Goal: Task Accomplishment & Management: Complete application form

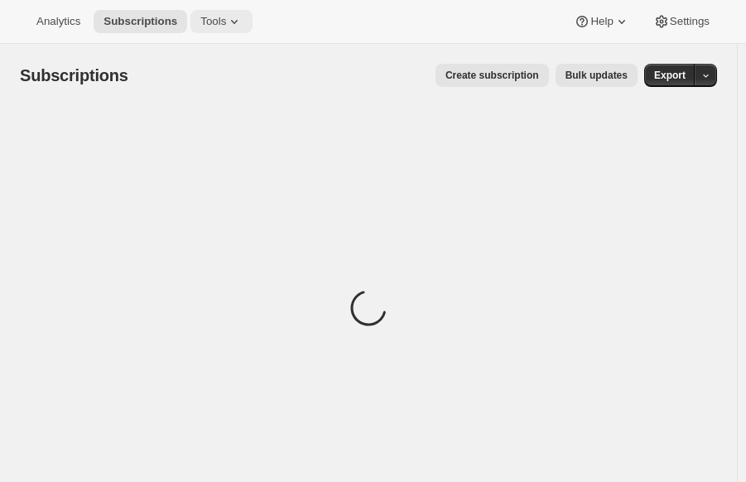
click at [206, 19] on span "Tools" at bounding box center [213, 21] width 26 height 13
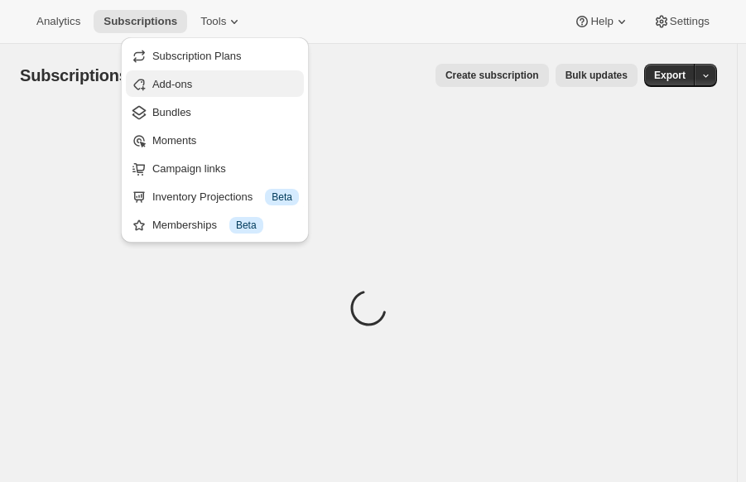
click at [164, 82] on span "Add-ons" at bounding box center [172, 84] width 40 height 12
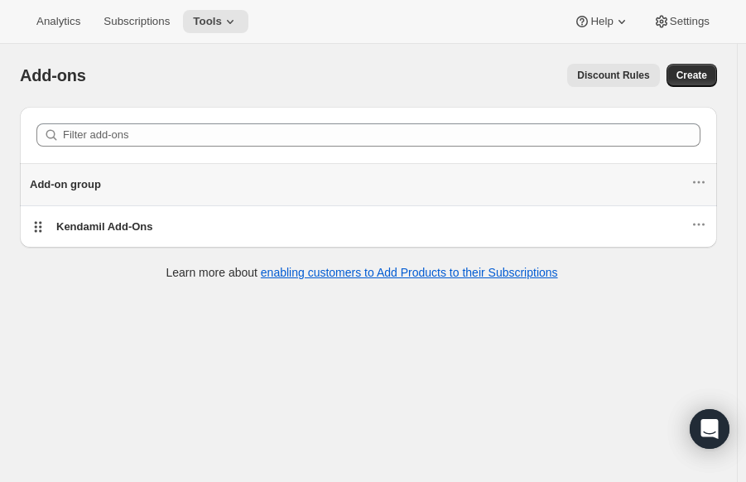
click at [235, 205] on li "Kendamil Add-Ons" at bounding box center [368, 226] width 697 height 42
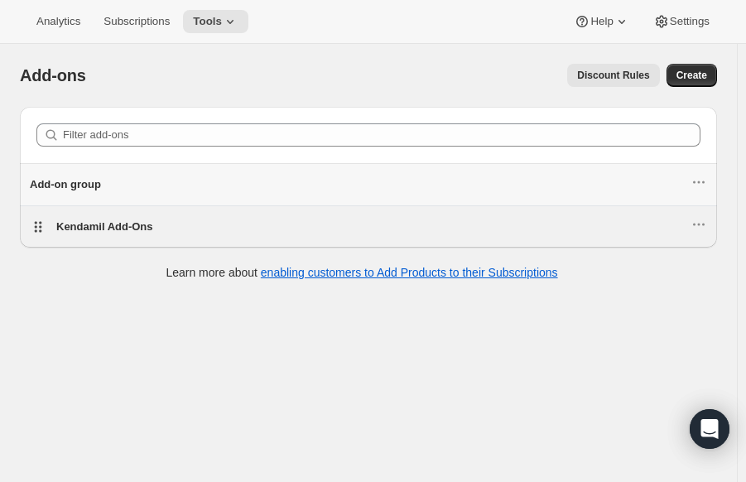
click at [230, 231] on div "Kendamil Add-Ons" at bounding box center [373, 227] width 634 height 17
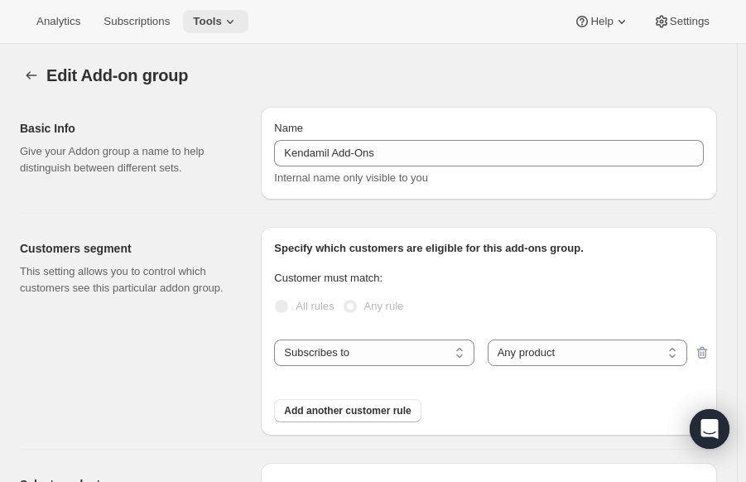
click at [215, 18] on span "Tools" at bounding box center [207, 21] width 29 height 13
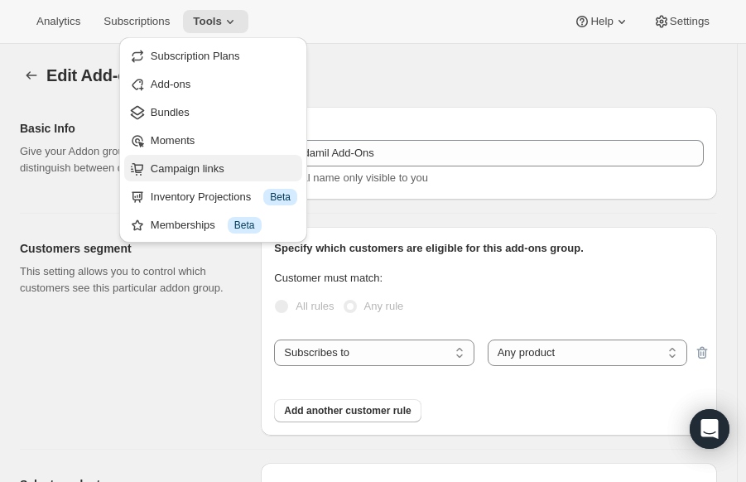
click at [229, 158] on button "Campaign links" at bounding box center [213, 168] width 178 height 27
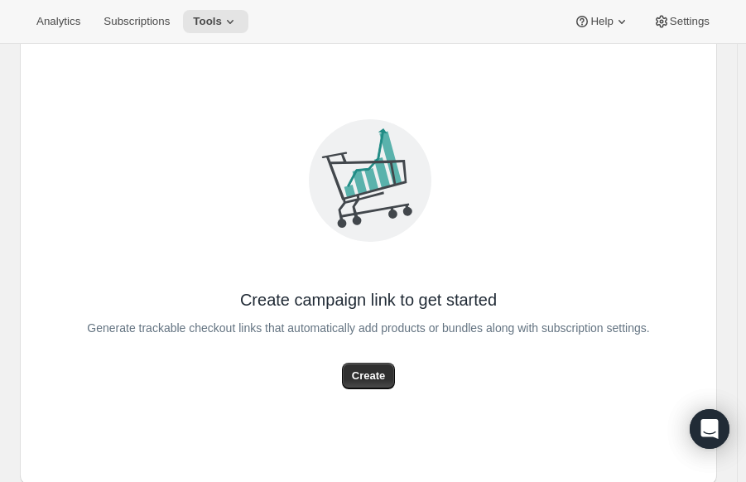
scroll to position [140, 0]
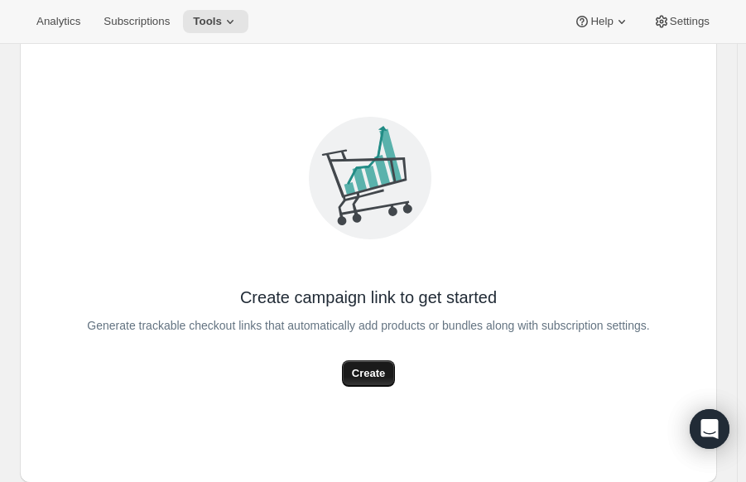
click at [355, 371] on button "Create" at bounding box center [368, 373] width 53 height 27
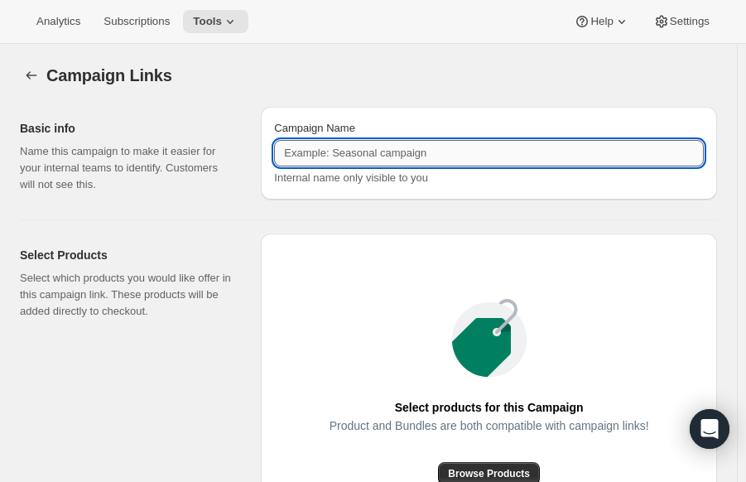
click at [365, 157] on input "Campaign Name" at bounding box center [489, 153] width 430 height 27
drag, startPoint x: 416, startPoint y: 70, endPoint x: 406, endPoint y: 73, distance: 10.5
click at [416, 70] on div "Campaign Links" at bounding box center [381, 75] width 671 height 23
click at [302, 153] on input "Campaign Name" at bounding box center [489, 153] width 430 height 27
click at [374, 128] on div "Campaign Name" at bounding box center [489, 128] width 430 height 17
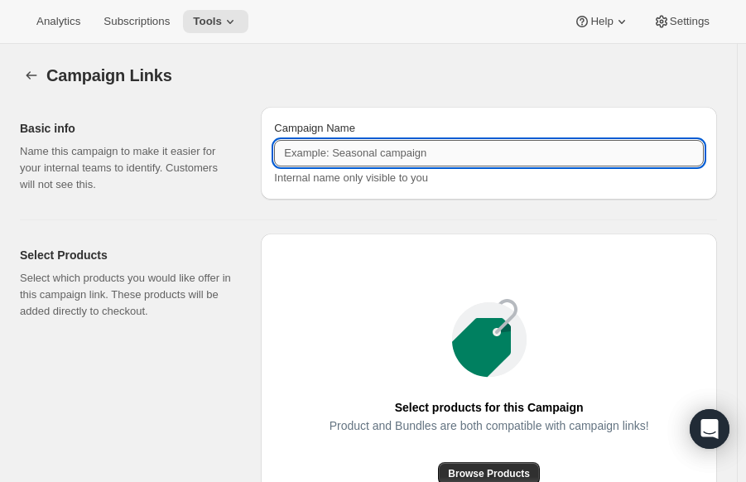
click at [367, 145] on input "Campaign Name" at bounding box center [489, 153] width 430 height 27
type input "Kendalife Campaign"
click at [505, 66] on div "Campaign Links" at bounding box center [381, 75] width 671 height 23
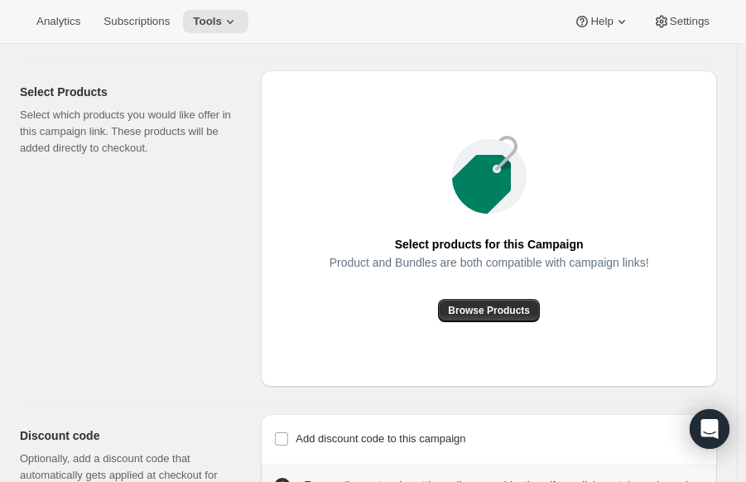
scroll to position [237, 0]
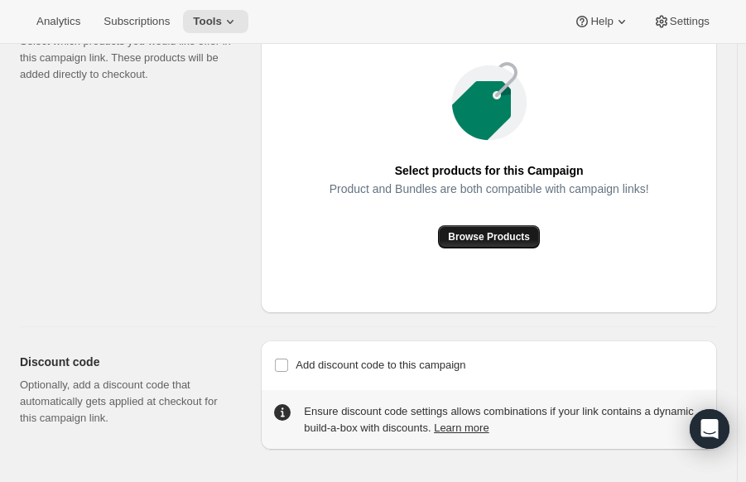
click at [523, 233] on span "Browse Products" at bounding box center [489, 236] width 82 height 13
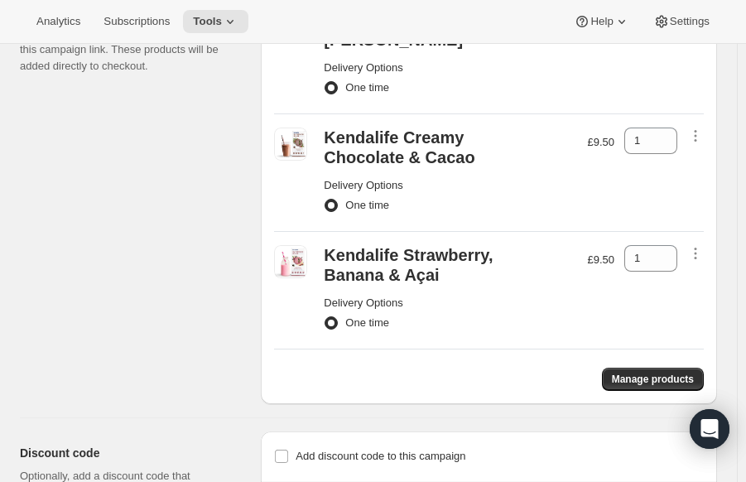
scroll to position [335, 0]
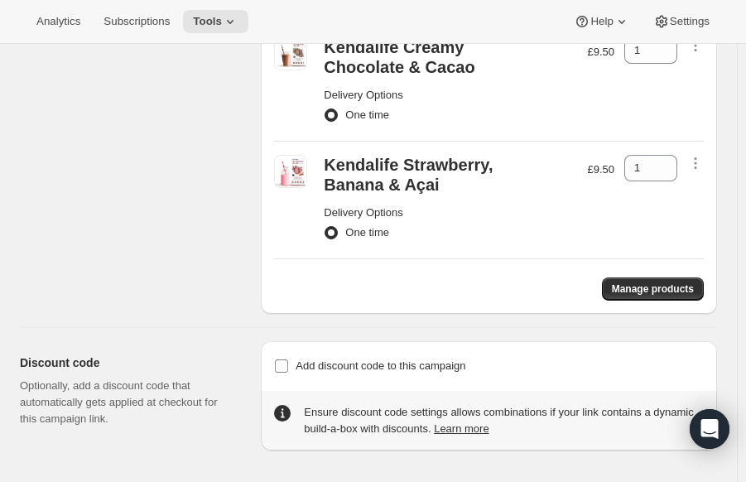
click at [286, 366] on input "Add discount code to this campaign" at bounding box center [281, 365] width 13 height 13
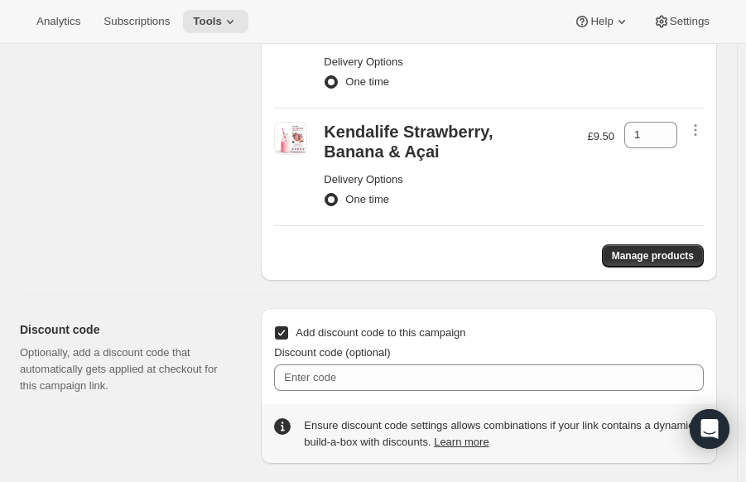
scroll to position [369, 0]
click at [282, 326] on input "Add discount code to this campaign" at bounding box center [281, 332] width 13 height 13
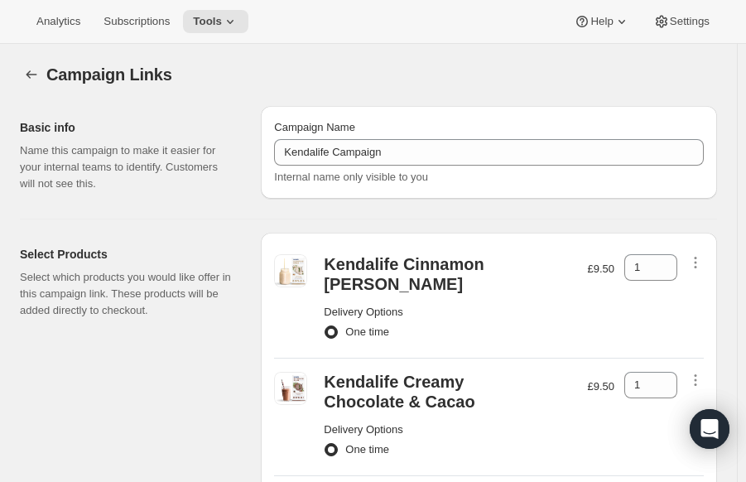
scroll to position [0, 0]
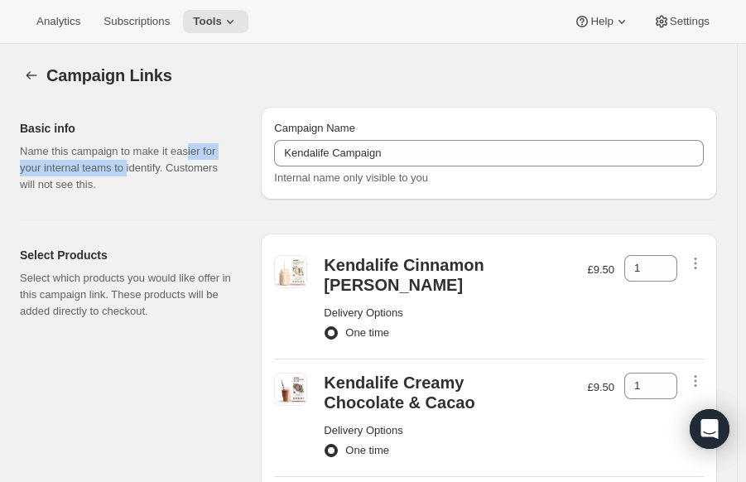
drag, startPoint x: 186, startPoint y: 147, endPoint x: 128, endPoint y: 164, distance: 60.3
click at [128, 164] on p "Name this campaign to make it easier for your internal teams to identify. Custo…" at bounding box center [127, 168] width 215 height 50
click at [134, 192] on p "Name this campaign to make it easier for your internal teams to identify. Custo…" at bounding box center [127, 168] width 215 height 50
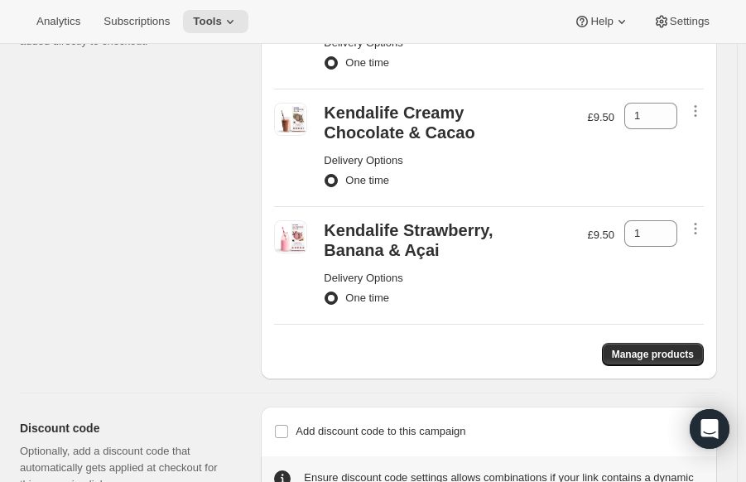
scroll to position [335, 0]
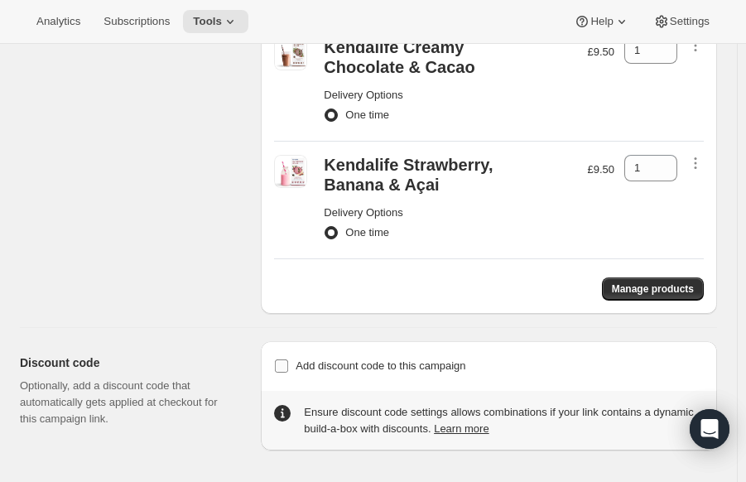
click at [297, 368] on label "Add discount code to this campaign" at bounding box center [369, 366] width 191 height 23
click at [288, 368] on input "Add discount code to this campaign" at bounding box center [281, 365] width 13 height 13
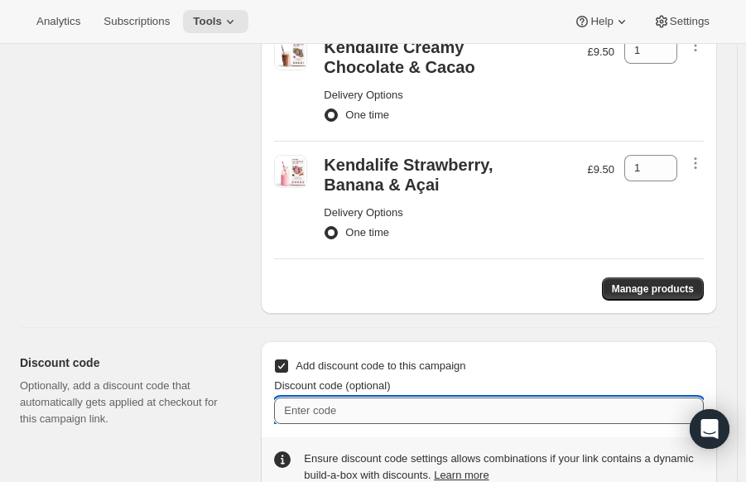
click at [335, 401] on input "Discount code (optional)" at bounding box center [489, 411] width 430 height 27
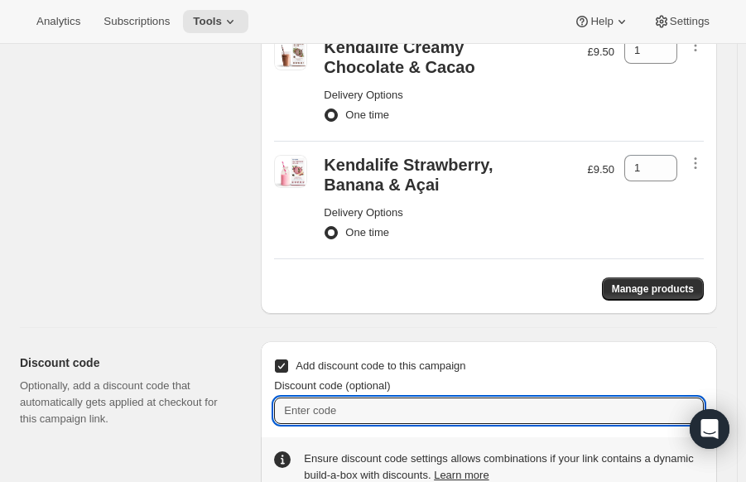
scroll to position [382, 0]
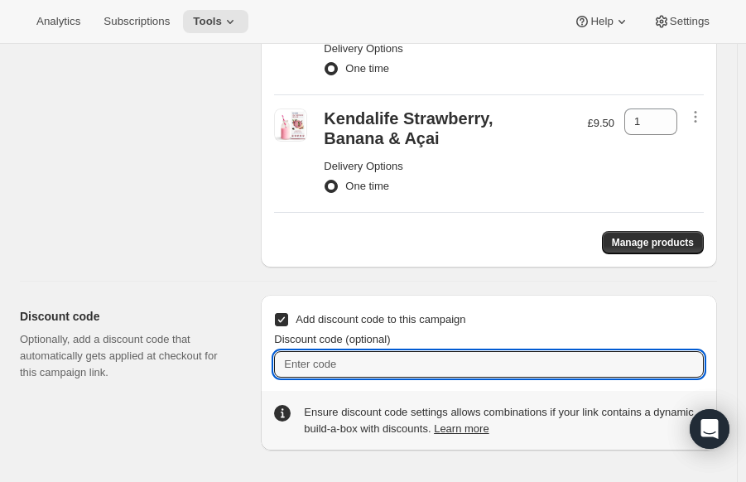
click at [288, 313] on input "Add discount code to this campaign" at bounding box center [281, 319] width 13 height 13
checkbox input "false"
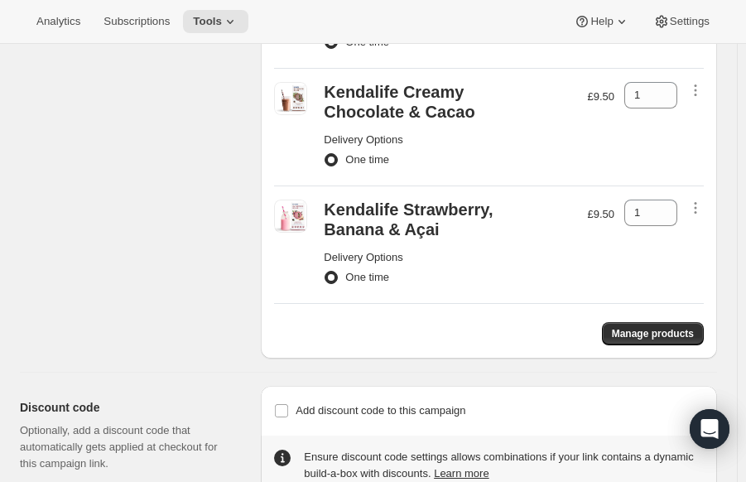
scroll to position [335, 0]
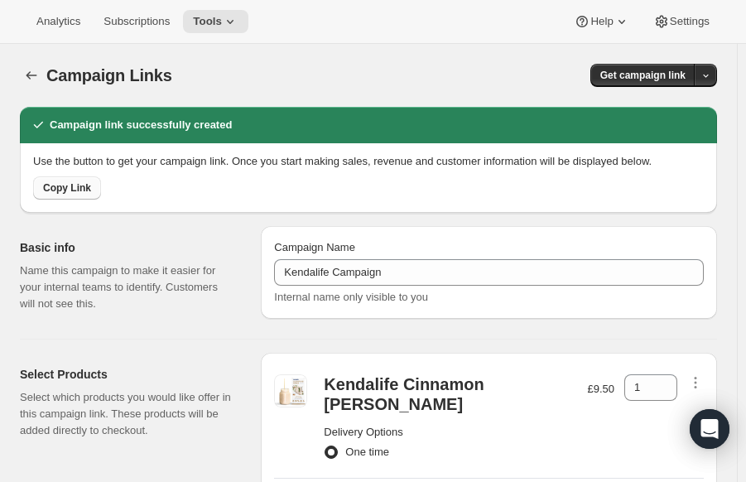
click at [65, 188] on span "Copy Link" at bounding box center [67, 187] width 48 height 13
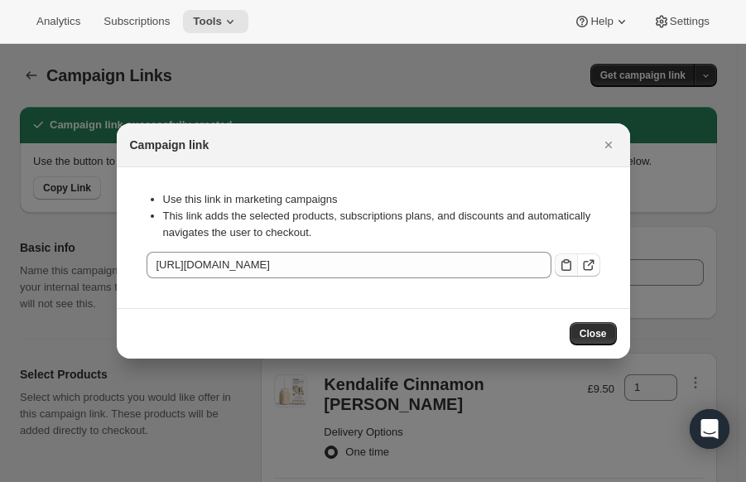
click at [562, 265] on icon ":r2u:" at bounding box center [567, 265] width 10 height 12
click at [304, 190] on div "Use this link in marketing campaigns This link adds the selected products, subs…" at bounding box center [374, 216] width 454 height 71
drag, startPoint x: 235, startPoint y: 205, endPoint x: 224, endPoint y: 205, distance: 10.8
click at [224, 205] on li "Use this link in marketing campaigns" at bounding box center [381, 199] width 437 height 17
click at [296, 239] on li "This link adds the selected products, subscriptions plans, and discounts and au…" at bounding box center [381, 224] width 437 height 33
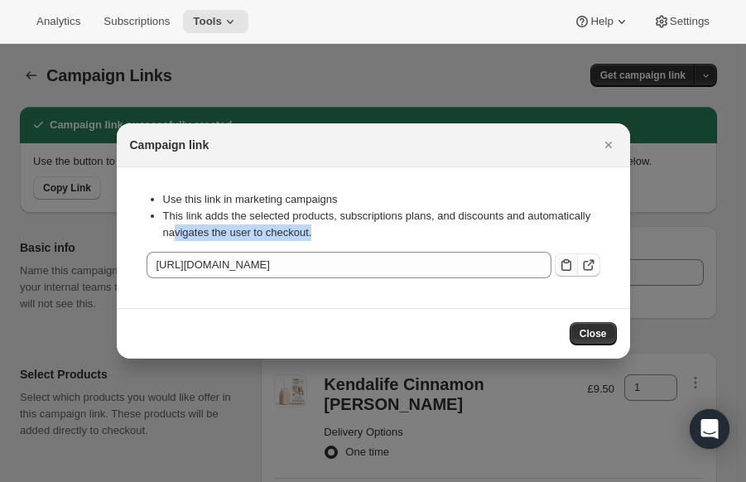
drag, startPoint x: 321, startPoint y: 234, endPoint x: 175, endPoint y: 225, distance: 146.9
click at [175, 225] on li "This link adds the selected products, subscriptions plans, and discounts and au…" at bounding box center [381, 224] width 437 height 33
click at [359, 214] on li "This link adds the selected products, subscriptions plans, and discounts and au…" at bounding box center [381, 224] width 437 height 33
click at [465, 218] on li "This link adds the selected products, subscriptions plans, and discounts and au…" at bounding box center [381, 224] width 437 height 33
drag, startPoint x: 484, startPoint y: 214, endPoint x: 475, endPoint y: 213, distance: 8.3
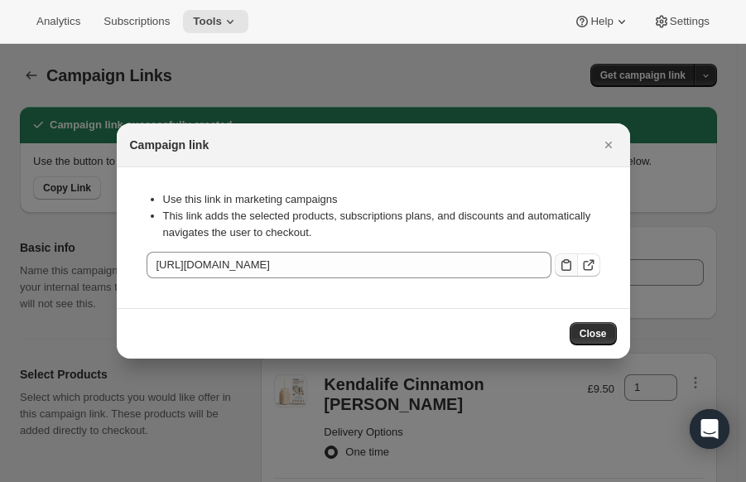
click at [480, 213] on li "This link adds the selected products, subscriptions plans, and discounts and au…" at bounding box center [381, 224] width 437 height 33
click at [475, 213] on li "This link adds the selected products, subscriptions plans, and discounts and au…" at bounding box center [381, 224] width 437 height 33
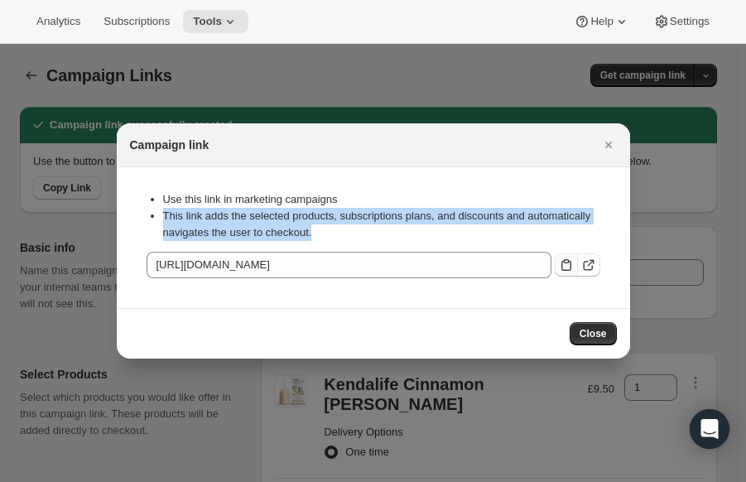
click at [475, 212] on li "This link adds the selected products, subscriptions plans, and discounts and au…" at bounding box center [381, 224] width 437 height 33
click at [287, 244] on div "Use this link in marketing campaigns This link adds the selected products, subs…" at bounding box center [374, 216] width 454 height 71
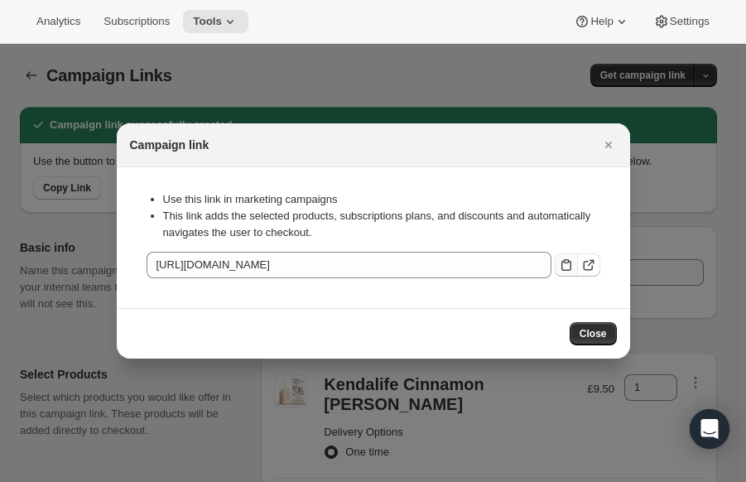
click at [321, 230] on li "This link adds the selected products, subscriptions plans, and discounts and au…" at bounding box center [381, 224] width 437 height 33
click at [321, 231] on li "This link adds the selected products, subscriptions plans, and discounts and au…" at bounding box center [381, 224] width 437 height 33
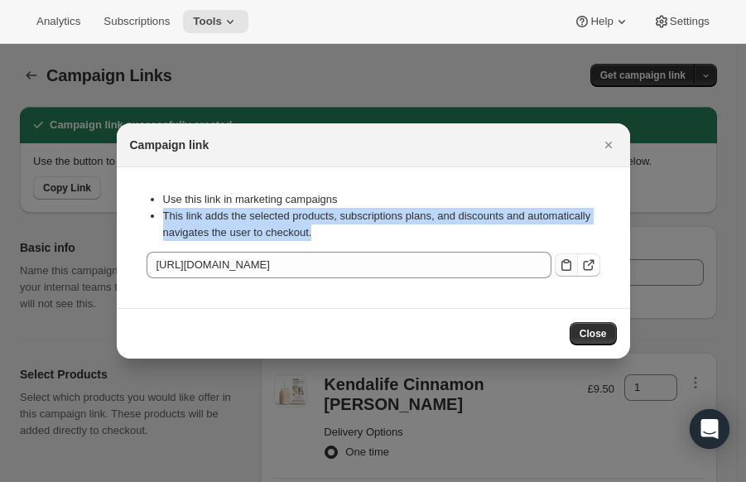
click at [321, 231] on li "This link adds the selected products, subscriptions plans, and discounts and au…" at bounding box center [381, 224] width 437 height 33
click at [391, 231] on li "This link adds the selected products, subscriptions plans, and discounts and au…" at bounding box center [381, 224] width 437 height 33
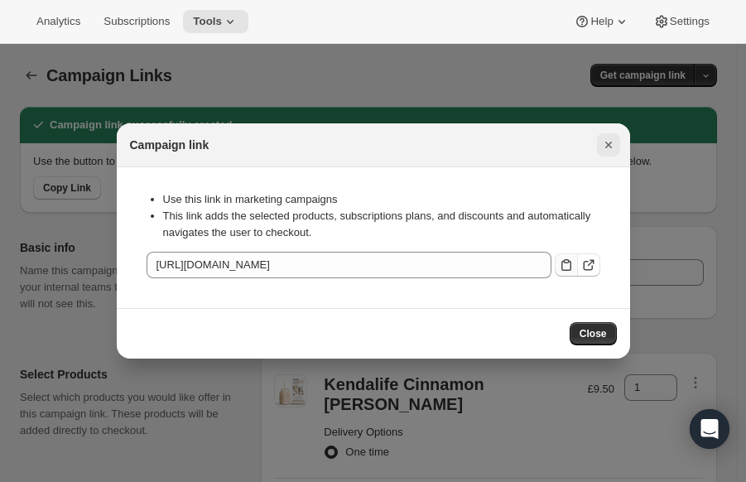
click at [601, 147] on icon "Close" at bounding box center [609, 145] width 17 height 17
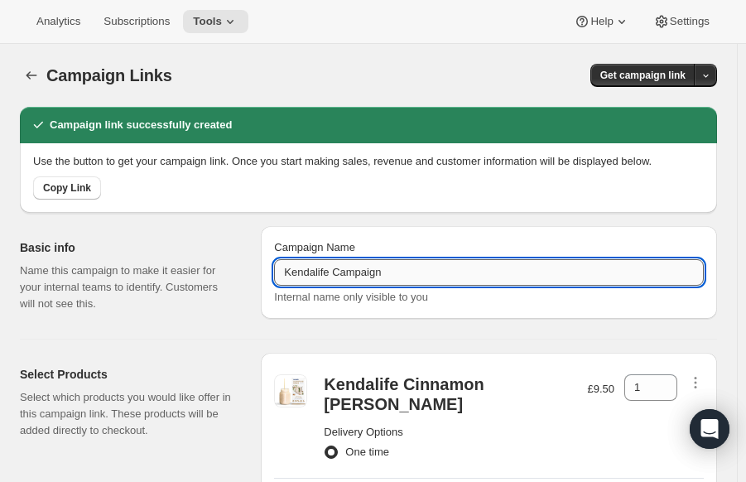
click at [405, 282] on input "Kendalife Campaign" at bounding box center [489, 272] width 430 height 27
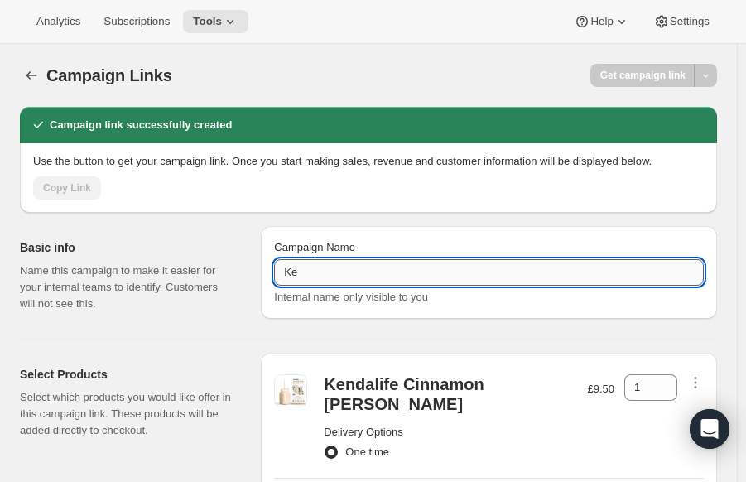
type input "K"
type input "F"
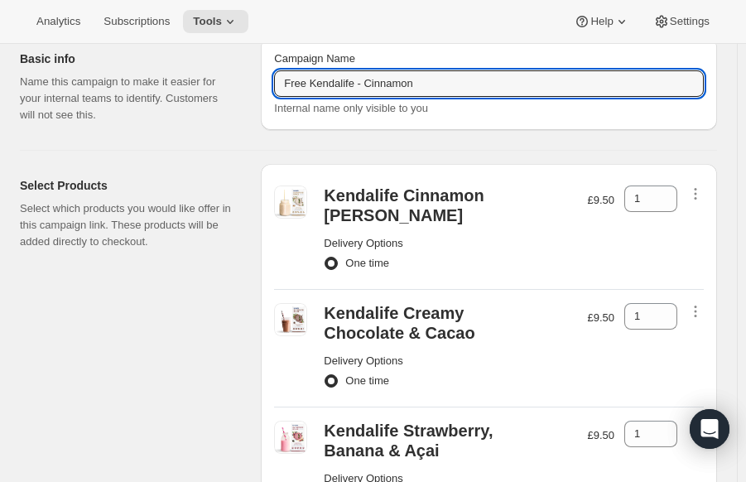
scroll to position [248, 0]
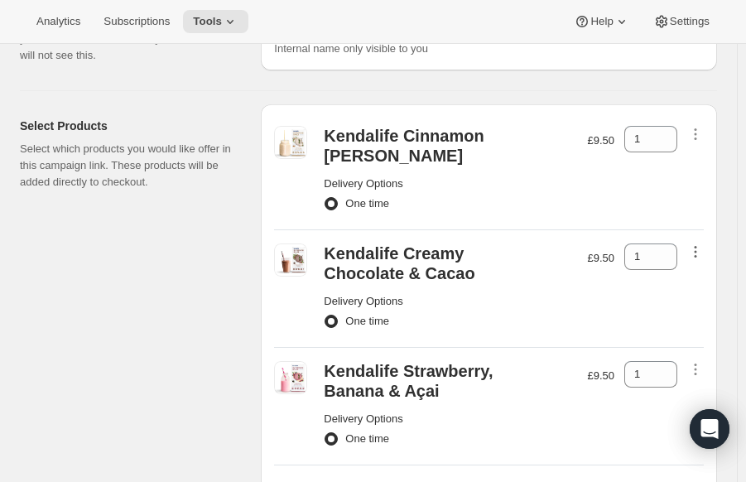
type input "Free Kendalife - Cinnamon"
click at [704, 248] on icon "button" at bounding box center [696, 252] width 17 height 17
click at [709, 287] on span "Remove" at bounding box center [705, 282] width 40 height 12
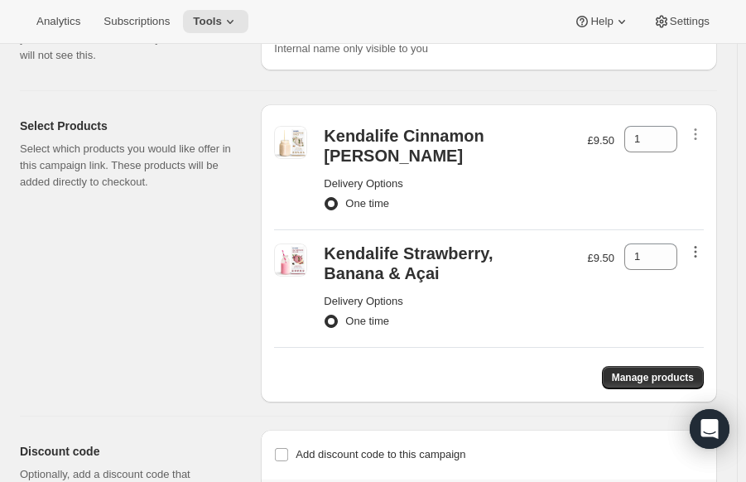
click at [704, 258] on icon "button" at bounding box center [696, 252] width 17 height 17
click at [716, 278] on span "Remove" at bounding box center [705, 282] width 40 height 12
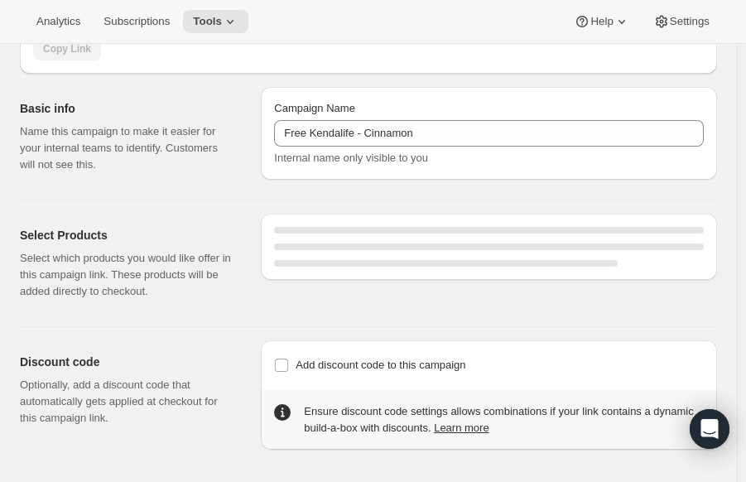
scroll to position [220, 0]
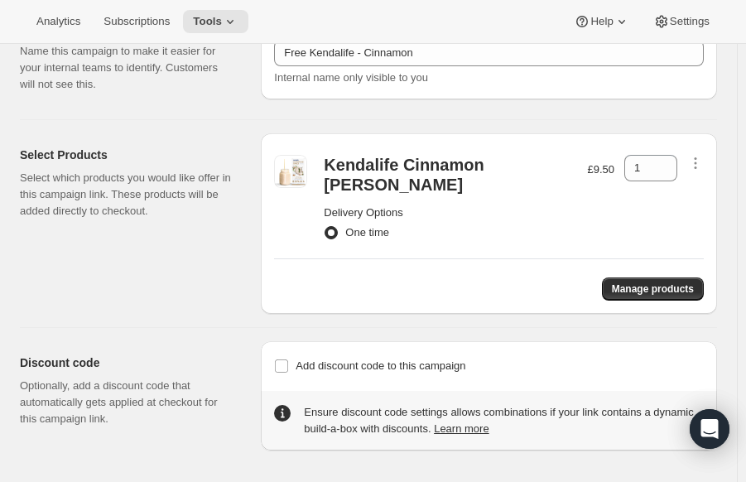
drag, startPoint x: 287, startPoint y: 365, endPoint x: 325, endPoint y: 384, distance: 42.6
click at [287, 365] on input "Add discount code to this campaign" at bounding box center [281, 365] width 13 height 13
checkbox input "true"
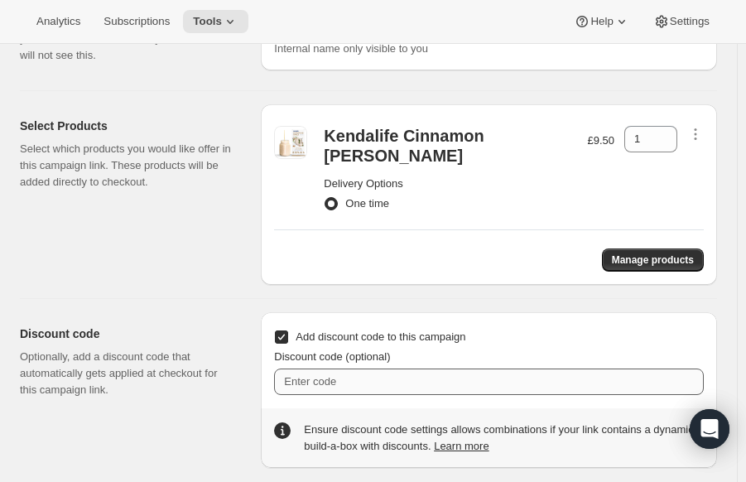
scroll to position [248, 0]
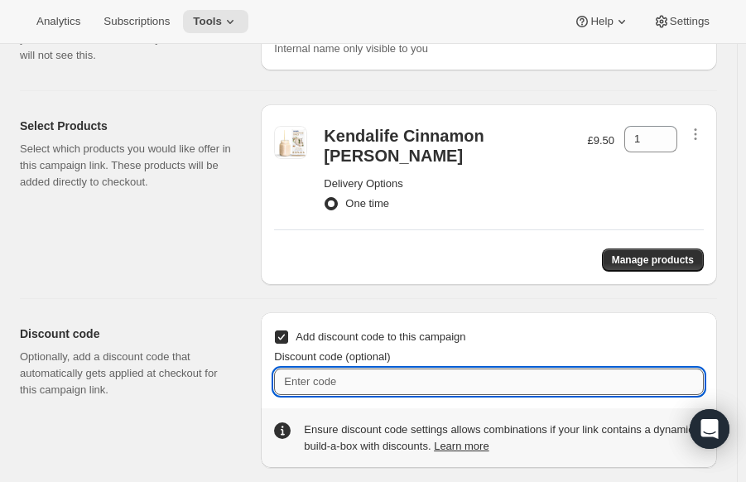
click at [387, 371] on input "Discount code (optional)" at bounding box center [489, 382] width 430 height 27
click at [388, 374] on input "Discount code (optional)" at bounding box center [489, 382] width 430 height 27
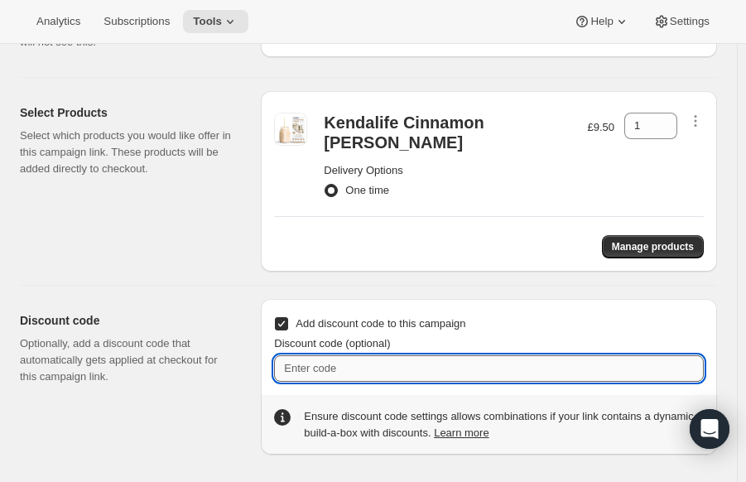
scroll to position [266, 0]
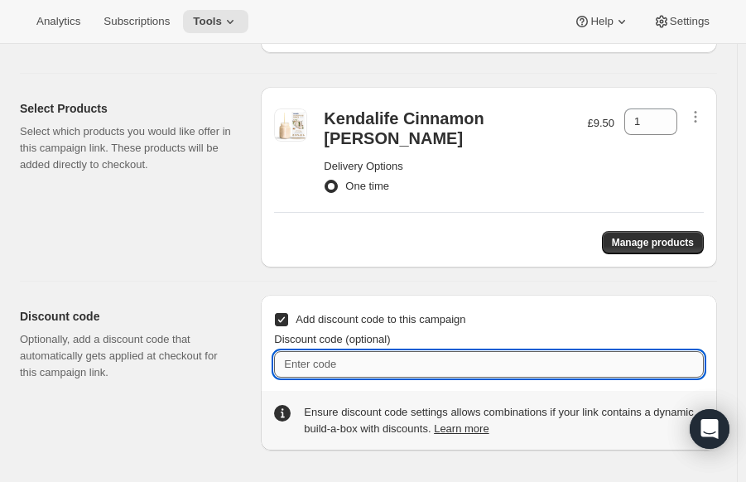
click at [440, 369] on input "Discount code (optional)" at bounding box center [489, 364] width 430 height 27
type input "CINNAMON"
click at [248, 311] on div "Discount code Optionally, add a discount code that automatically gets applied a…" at bounding box center [134, 373] width 228 height 156
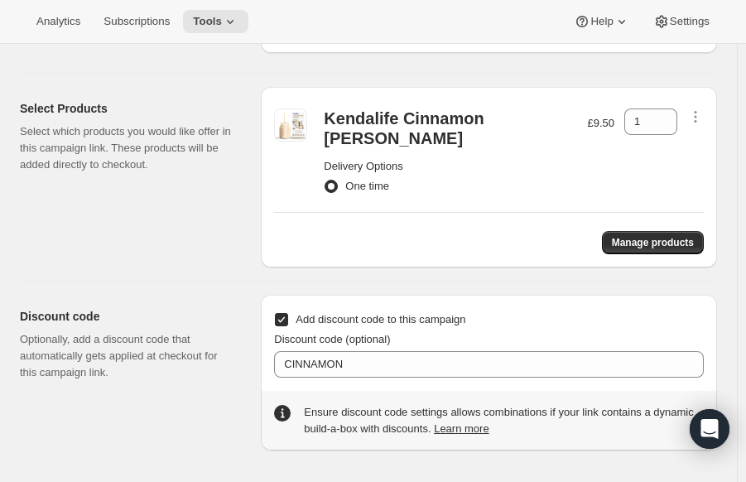
click at [703, 127] on div at bounding box center [696, 120] width 17 height 22
click at [704, 109] on icon "button" at bounding box center [696, 117] width 17 height 17
click at [699, 109] on icon "button" at bounding box center [696, 117] width 17 height 17
drag, startPoint x: 187, startPoint y: 164, endPoint x: 101, endPoint y: 157, distance: 86.4
click at [101, 157] on p "Select which products you would like offer in this campaign link. These product…" at bounding box center [127, 148] width 215 height 50
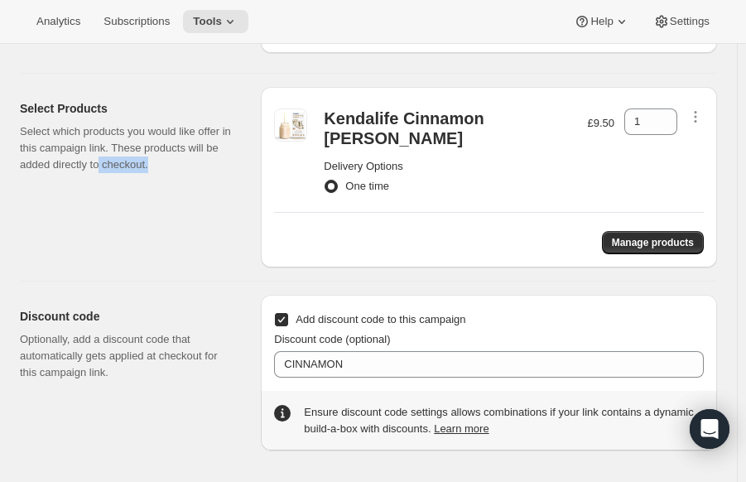
click at [181, 165] on p "Select which products you would like offer in this campaign link. These product…" at bounding box center [127, 148] width 215 height 50
click at [583, 436] on div "Ensure discount code settings allows combinations if your link contains a dynam…" at bounding box center [504, 420] width 400 height 33
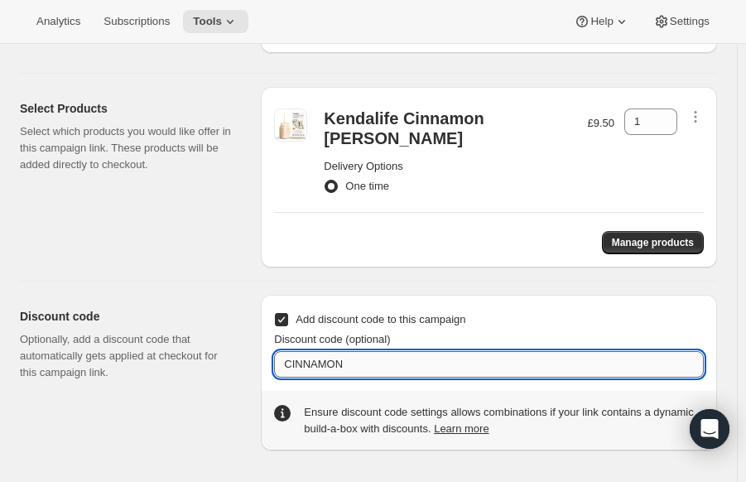
click at [433, 360] on input "CINNAMON" at bounding box center [489, 364] width 430 height 27
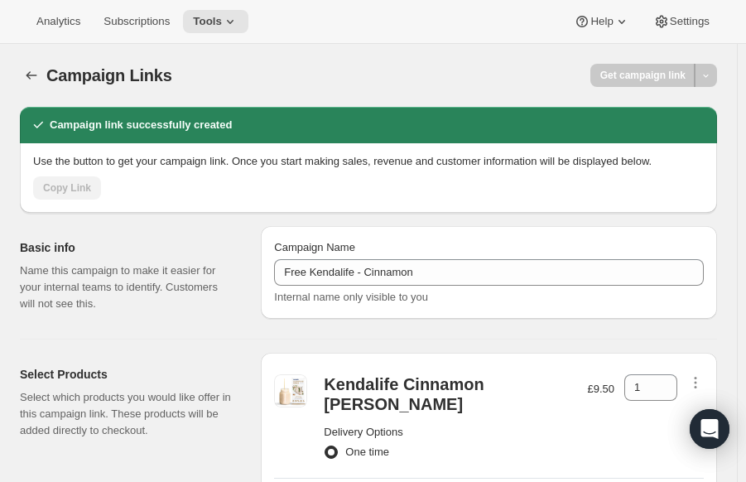
click at [317, 65] on div "Campaign Links" at bounding box center [210, 75] width 328 height 23
click at [712, 70] on div at bounding box center [706, 75] width 22 height 23
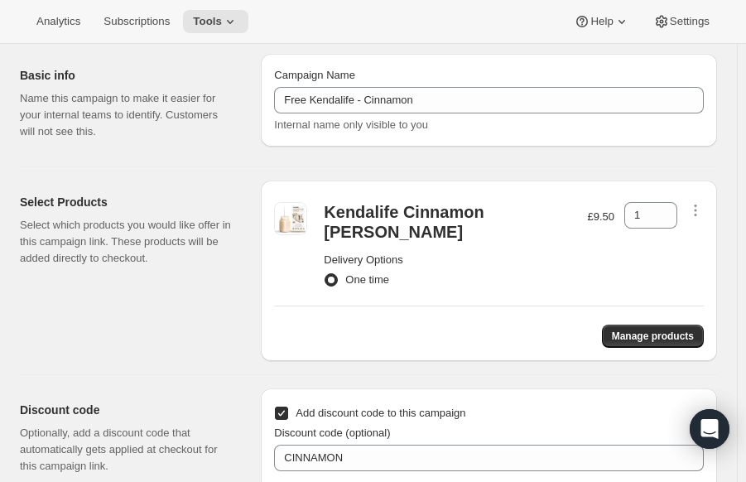
scroll to position [266, 0]
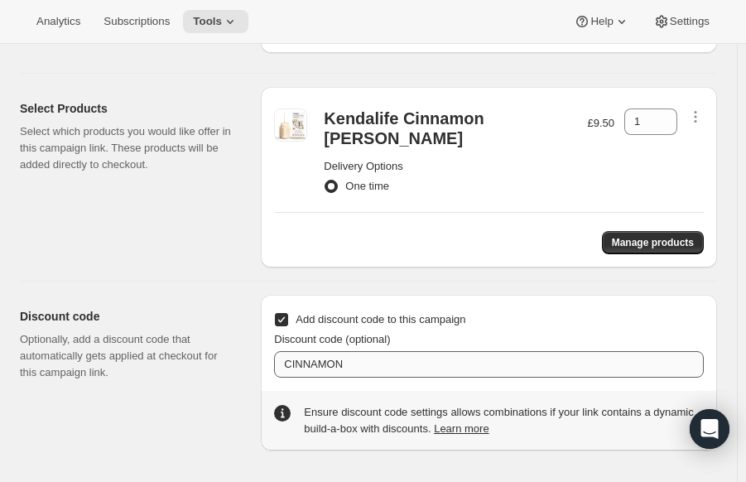
click at [399, 349] on div "Discount code (optional) CINNAMON" at bounding box center [489, 354] width 430 height 46
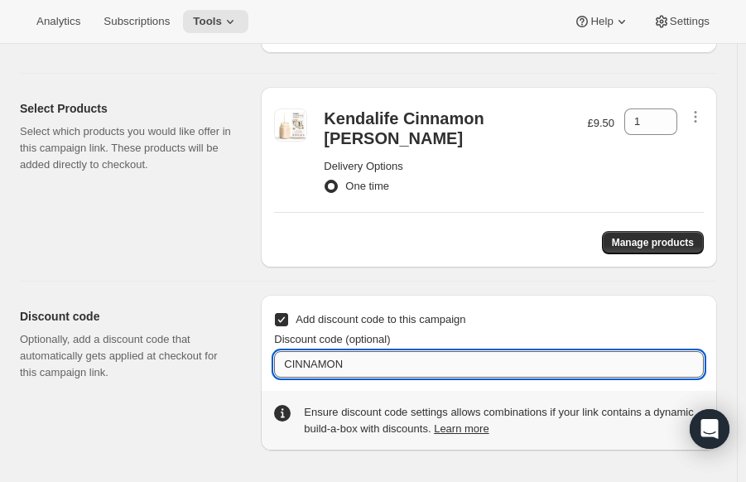
click at [393, 355] on input "CINNAMON" at bounding box center [489, 364] width 430 height 27
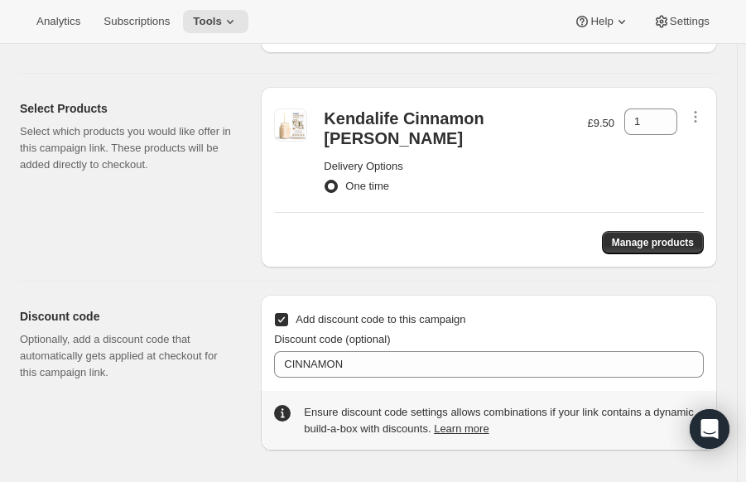
drag, startPoint x: 606, startPoint y: 448, endPoint x: 417, endPoint y: 400, distance: 194.1
click at [605, 448] on div "Ensure discount code settings allows combinations if your link contains a dynam…" at bounding box center [489, 421] width 456 height 60
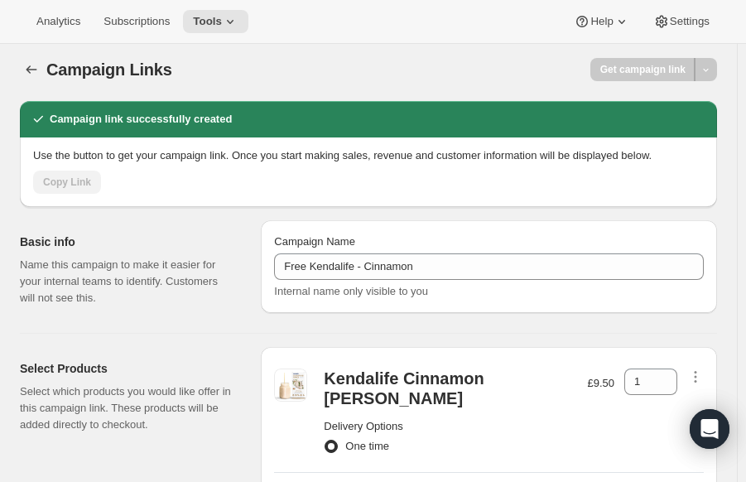
scroll to position [0, 0]
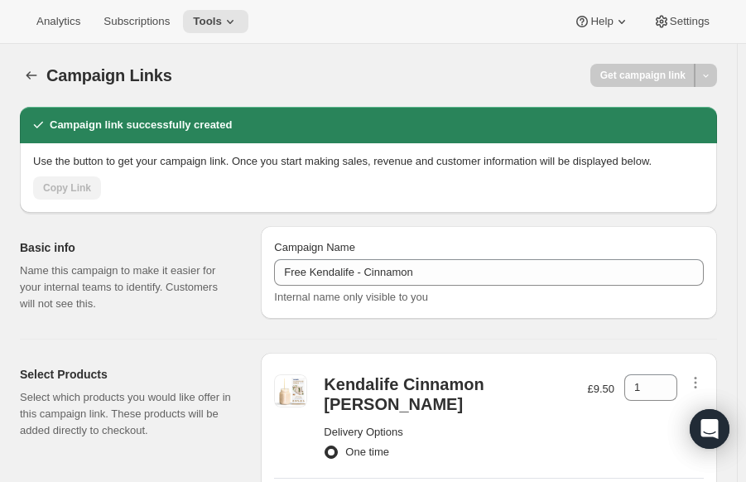
click at [708, 83] on div at bounding box center [706, 75] width 22 height 23
click at [712, 70] on div at bounding box center [706, 75] width 22 height 23
click at [27, 75] on icon "button" at bounding box center [32, 75] width 11 height 8
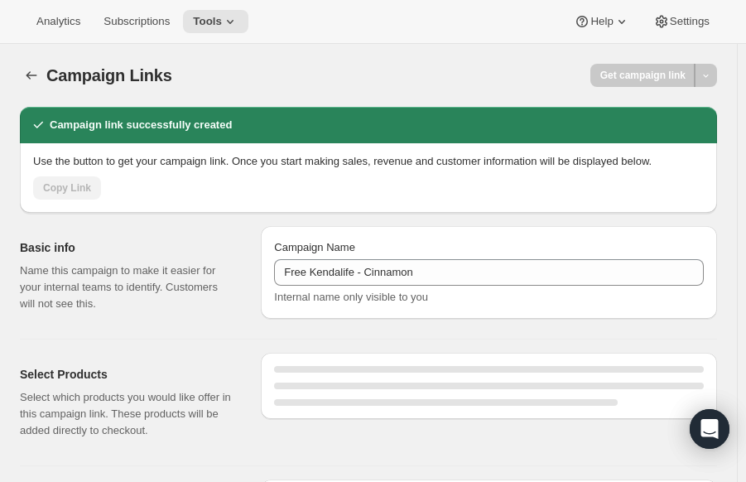
type input "Kendalife Campaign"
checkbox input "false"
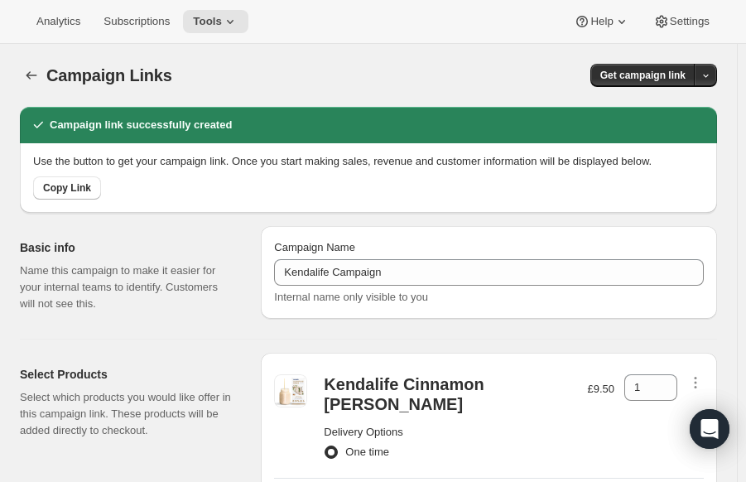
type input "Free Kendalife - Cinnamon"
checkbox input "true"
type input "CINNAMON"
drag, startPoint x: 649, startPoint y: 76, endPoint x: 620, endPoint y: 79, distance: 28.3
click at [649, 76] on span "Get campaign link" at bounding box center [643, 75] width 85 height 13
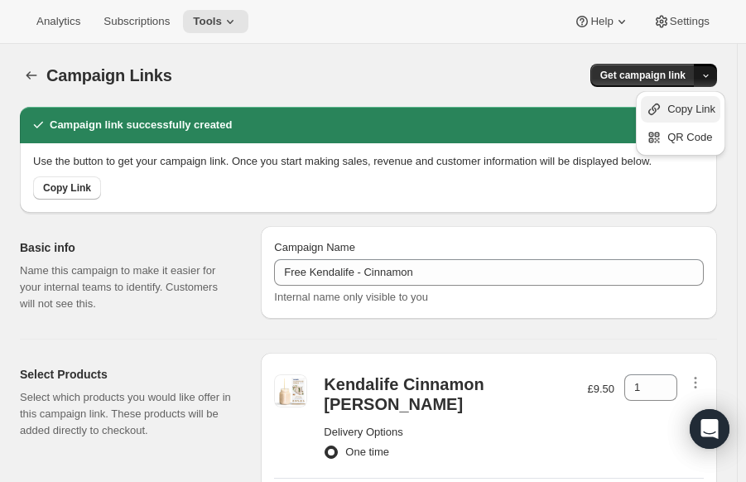
click at [685, 109] on span "Copy Link" at bounding box center [692, 109] width 48 height 12
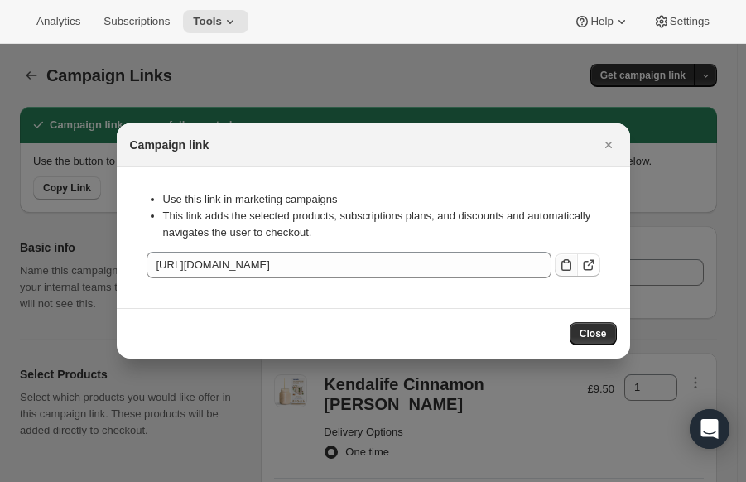
click at [572, 272] on icon ":r2u:" at bounding box center [566, 265] width 17 height 17
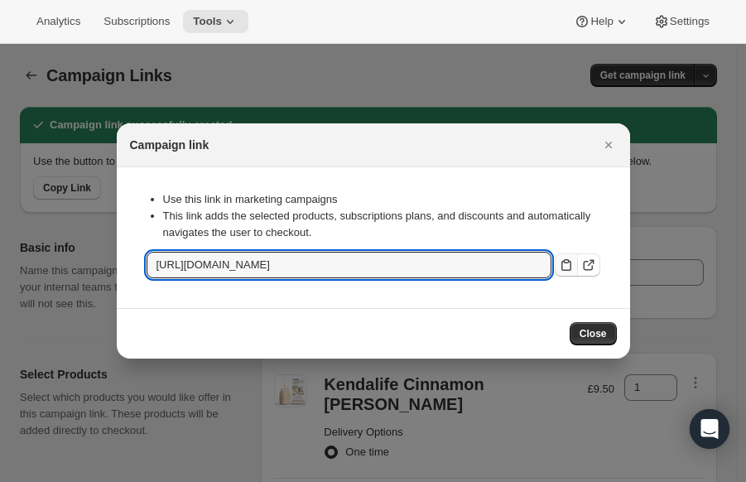
click at [568, 269] on icon ":r2u:" at bounding box center [566, 265] width 17 height 17
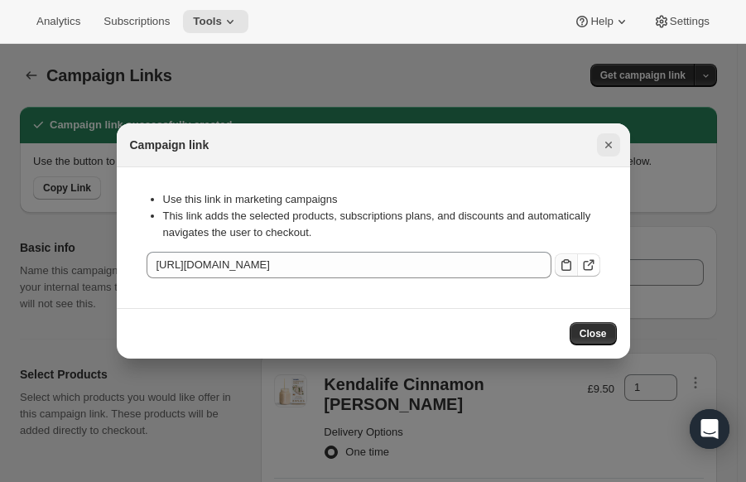
click at [601, 138] on icon "Close" at bounding box center [609, 145] width 17 height 17
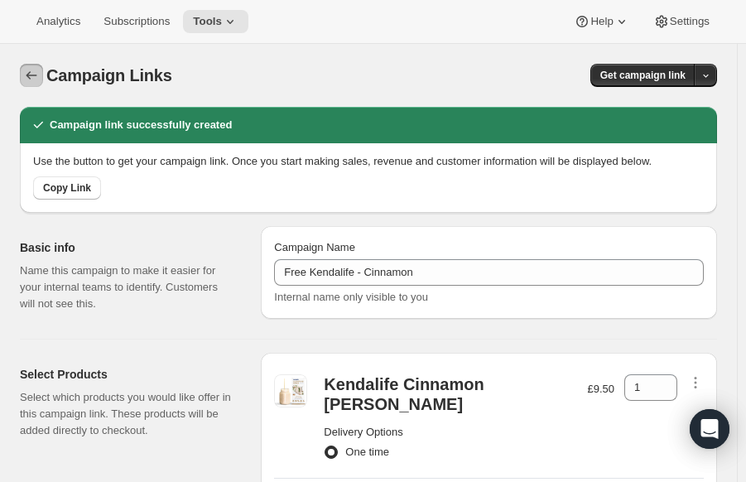
click at [34, 77] on icon "button" at bounding box center [31, 75] width 17 height 17
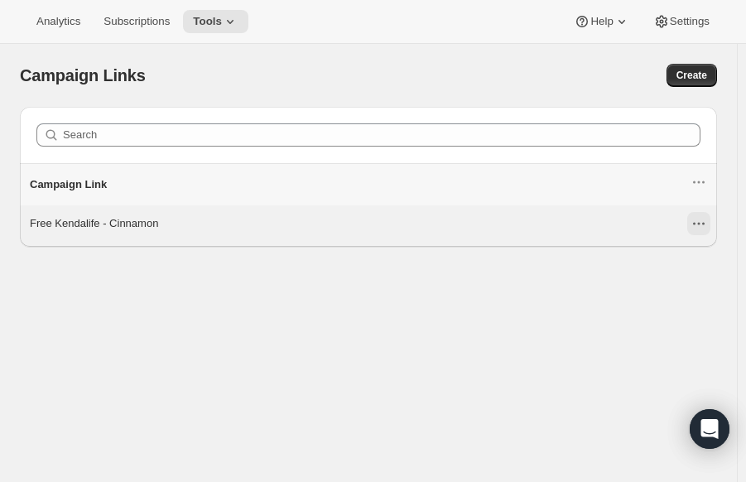
click at [699, 221] on icon "Actions dropdown" at bounding box center [699, 223] width 17 height 17
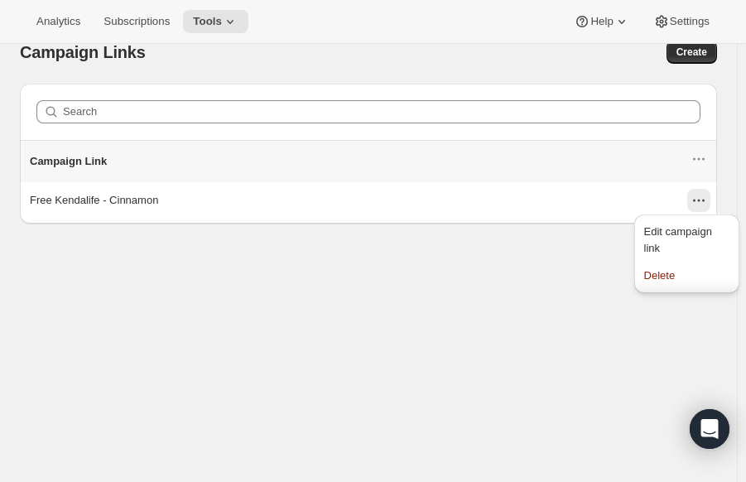
scroll to position [43, 0]
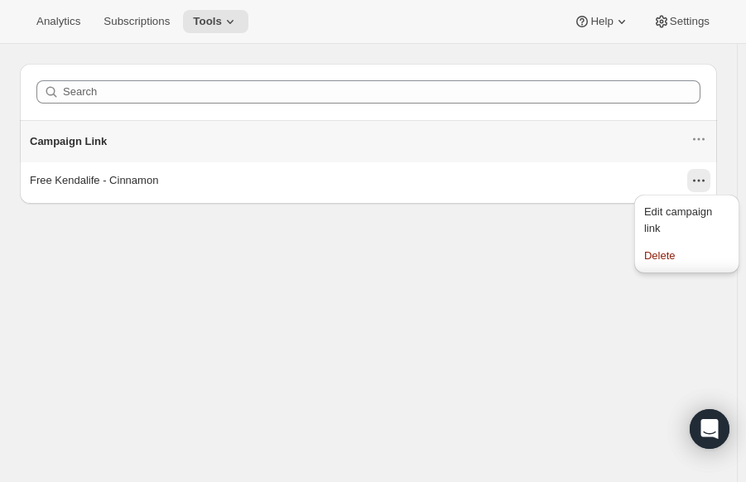
drag, startPoint x: 516, startPoint y: 317, endPoint x: 513, endPoint y: 307, distance: 10.5
click at [515, 313] on div "Campaign Links. This page is ready Campaign Links Create Search Campaign Link F…" at bounding box center [368, 242] width 737 height 482
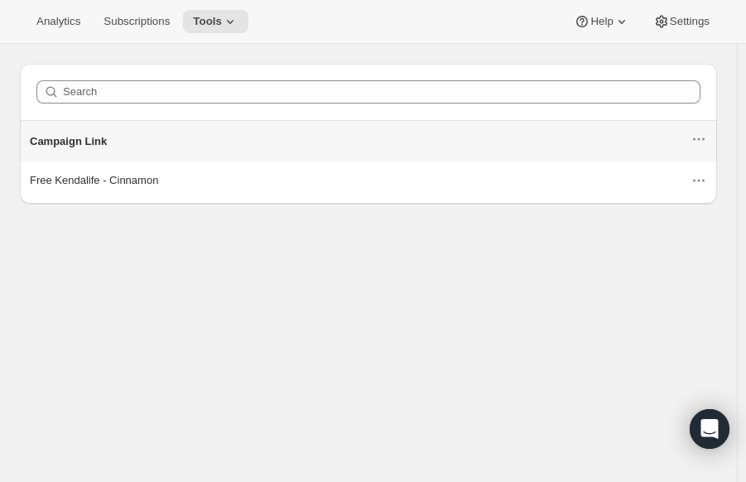
scroll to position [0, 0]
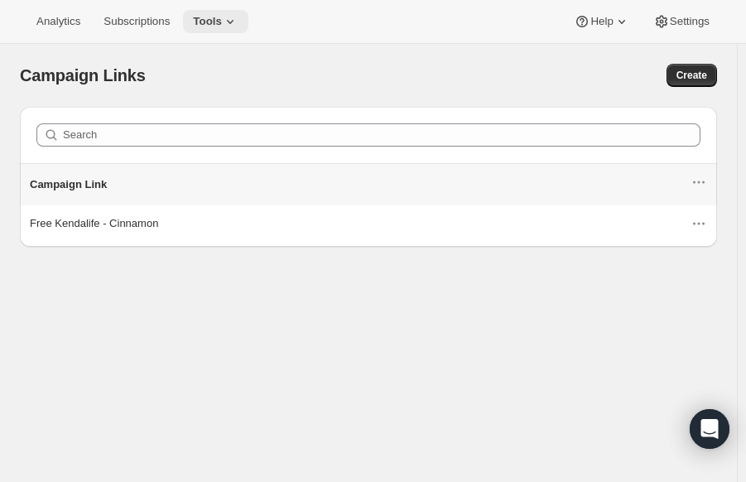
click at [229, 24] on icon at bounding box center [230, 21] width 17 height 17
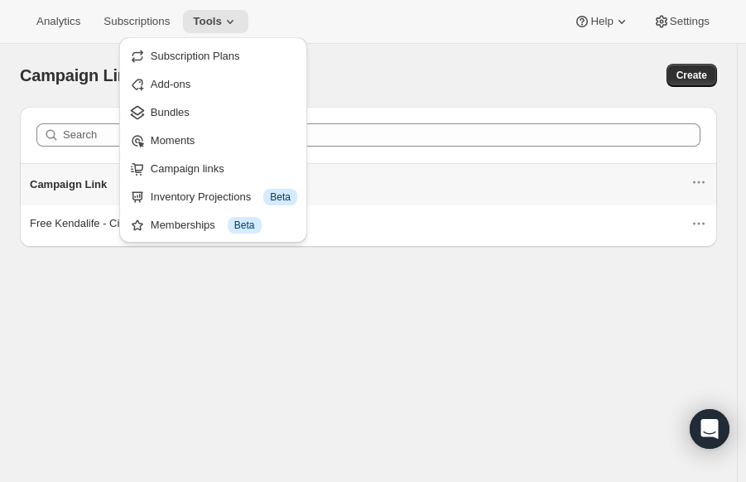
click at [326, 309] on div "Campaign Links. This page is ready Campaign Links Create Search Campaign Link F…" at bounding box center [368, 285] width 737 height 482
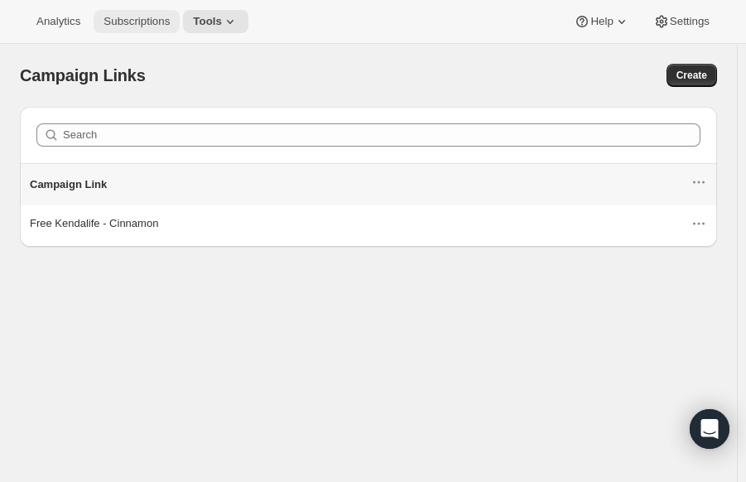
click at [130, 16] on span "Subscriptions" at bounding box center [137, 21] width 66 height 13
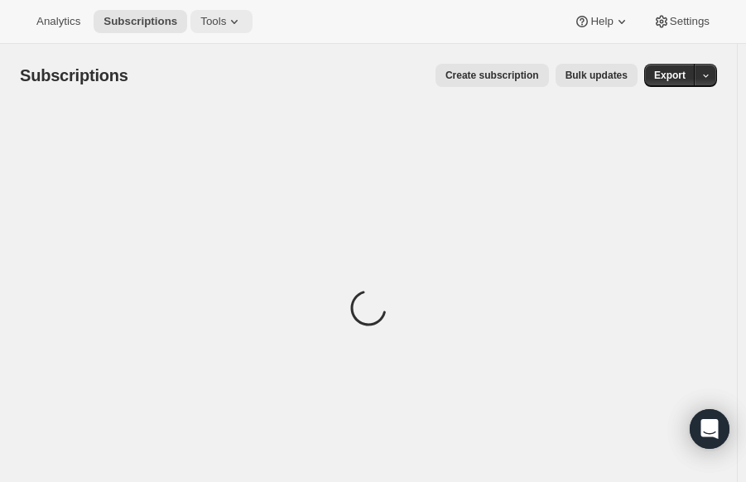
click at [234, 22] on icon at bounding box center [234, 21] width 17 height 17
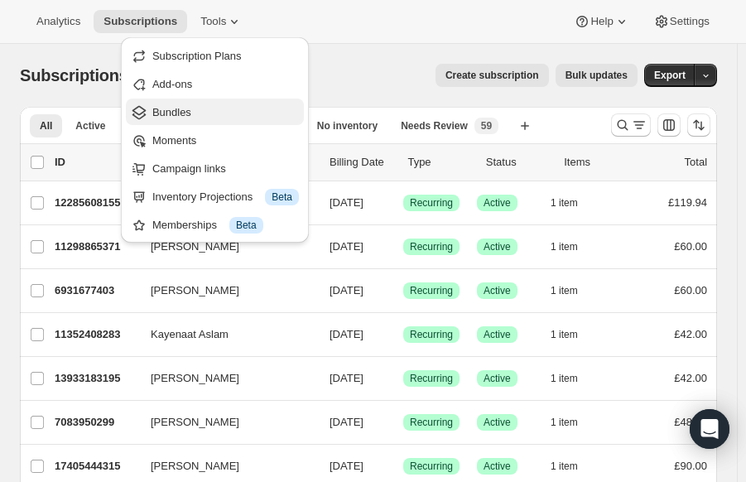
click at [190, 109] on span "Bundles" at bounding box center [225, 112] width 147 height 17
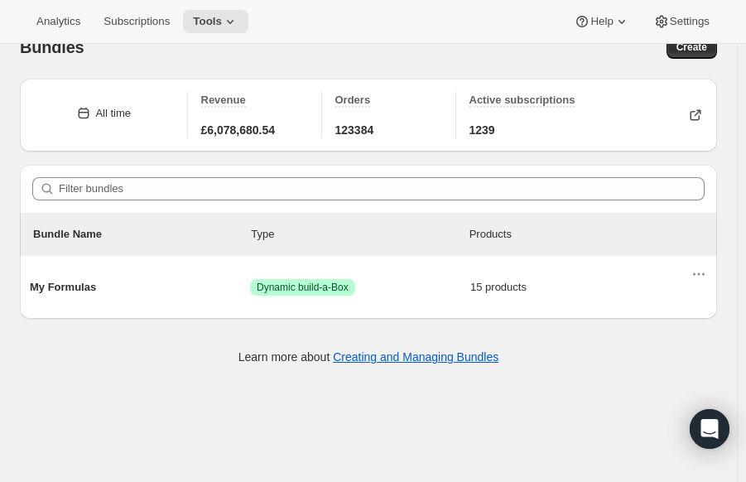
scroll to position [43, 0]
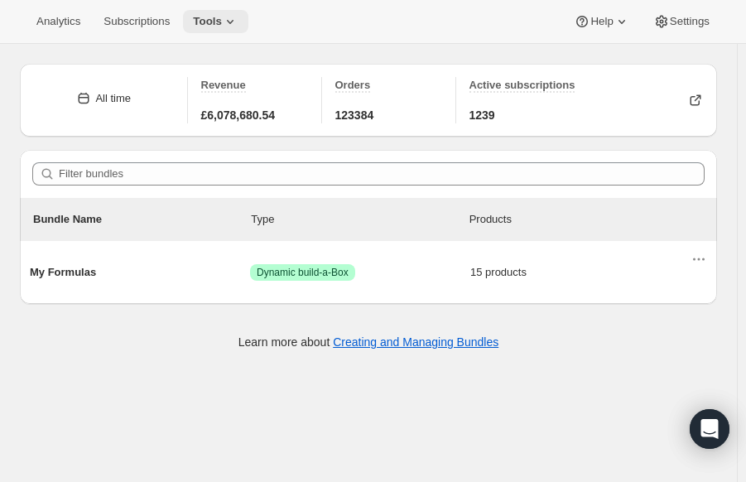
click at [229, 28] on icon at bounding box center [230, 21] width 17 height 17
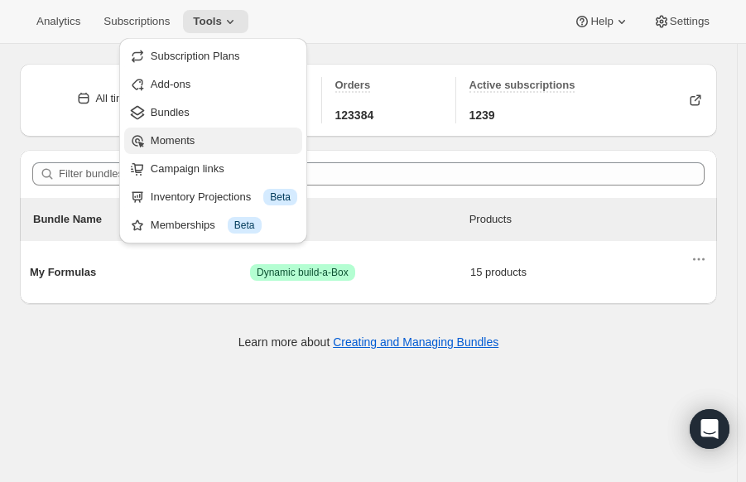
click at [206, 133] on span "Moments" at bounding box center [224, 141] width 147 height 17
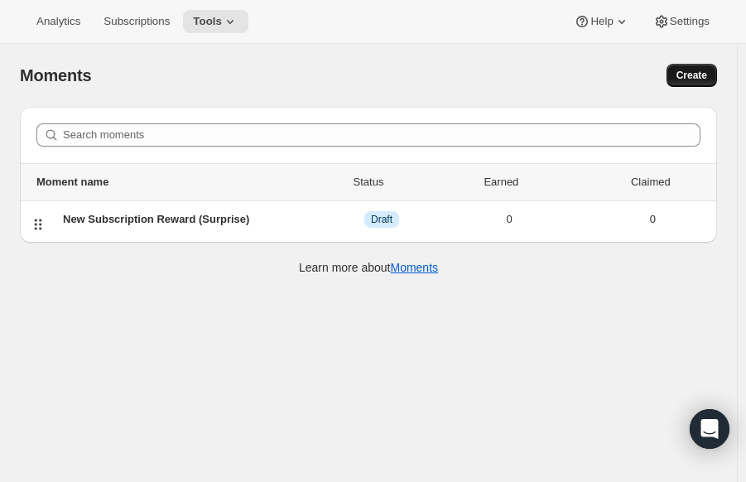
click at [703, 69] on button "Create" at bounding box center [692, 75] width 51 height 23
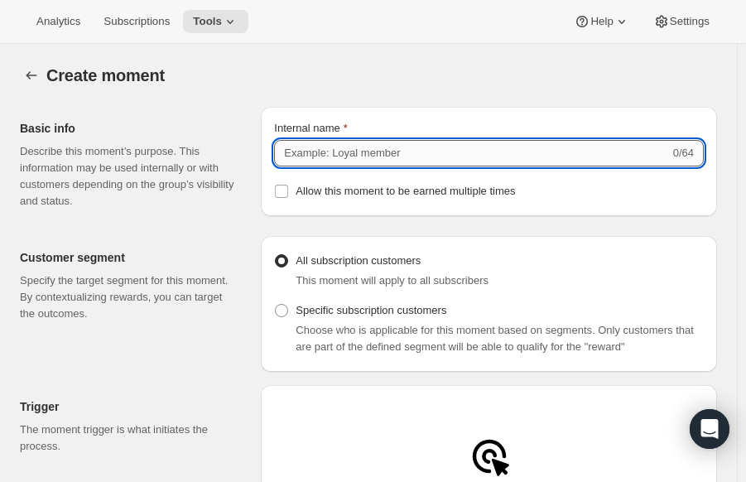
click at [331, 152] on input "Internal name" at bounding box center [471, 153] width 395 height 27
type input "Kendalife Gift w Subscription"
drag, startPoint x: 408, startPoint y: 193, endPoint x: 340, endPoint y: 194, distance: 67.1
click at [407, 193] on span "Allow this moment to be earned multiple times" at bounding box center [406, 191] width 220 height 12
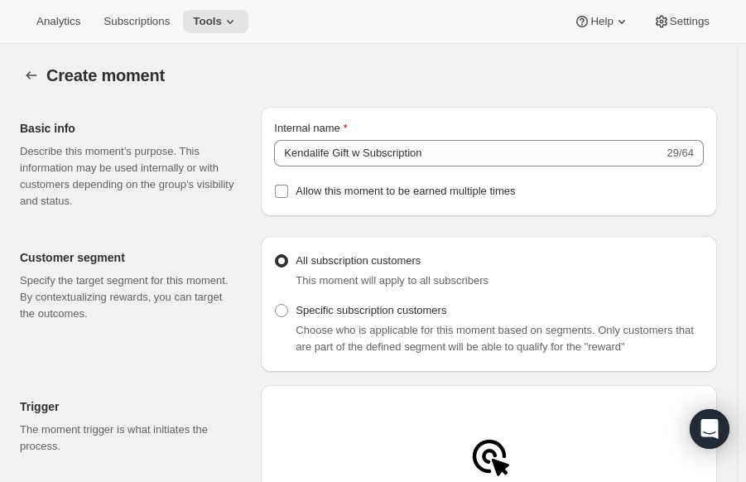
drag, startPoint x: 285, startPoint y: 205, endPoint x: 284, endPoint y: 191, distance: 13.3
click at [283, 202] on div "Internal name Kendalife Gift w Subscription 29/64 Allow this moment to be earne…" at bounding box center [489, 161] width 456 height 109
click at [284, 191] on input "Allow this moment to be earned multiple times" at bounding box center [281, 191] width 13 height 13
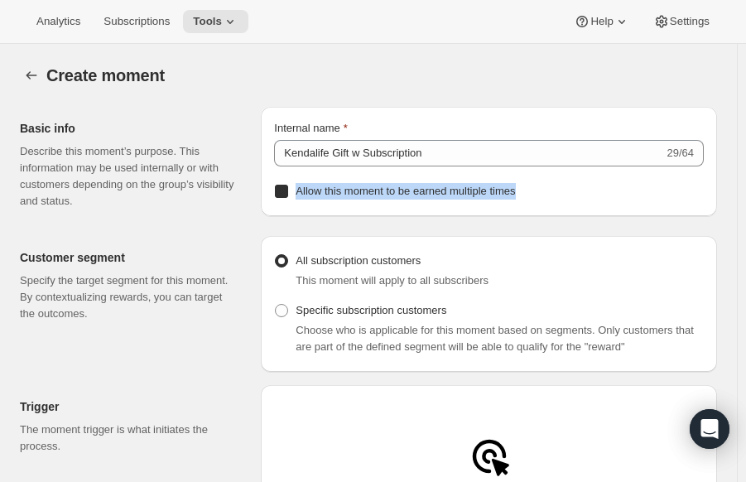
checkbox input "true"
click at [504, 49] on div "Create moment. This page is ready Create moment" at bounding box center [368, 75] width 697 height 63
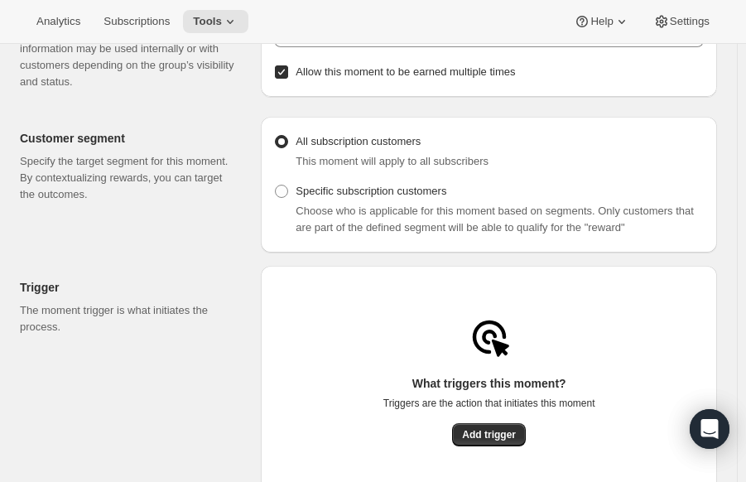
scroll to position [248, 0]
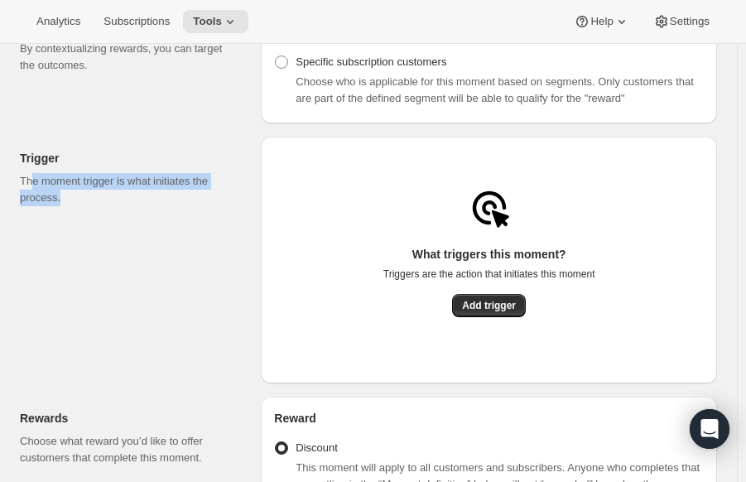
drag, startPoint x: 90, startPoint y: 198, endPoint x: 31, endPoint y: 180, distance: 61.6
click at [31, 180] on p "The moment trigger is what initiates the process." at bounding box center [127, 189] width 215 height 33
click at [146, 224] on div "Trigger The moment trigger is what initiates the process." at bounding box center [134, 260] width 228 height 247
click at [209, 197] on p "The moment trigger is what initiates the process." at bounding box center [127, 189] width 215 height 33
click at [197, 186] on p "The moment trigger is what initiates the process." at bounding box center [127, 189] width 215 height 33
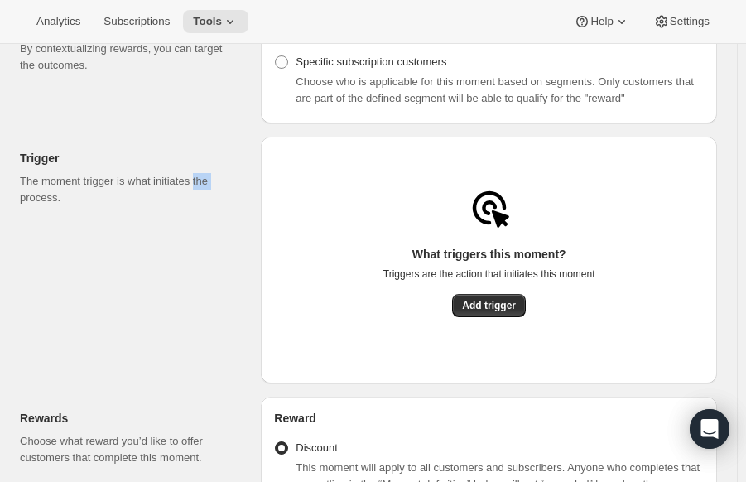
click at [197, 186] on p "The moment trigger is what initiates the process." at bounding box center [127, 189] width 215 height 33
click at [117, 210] on div "Trigger The moment trigger is what initiates the process." at bounding box center [134, 260] width 228 height 247
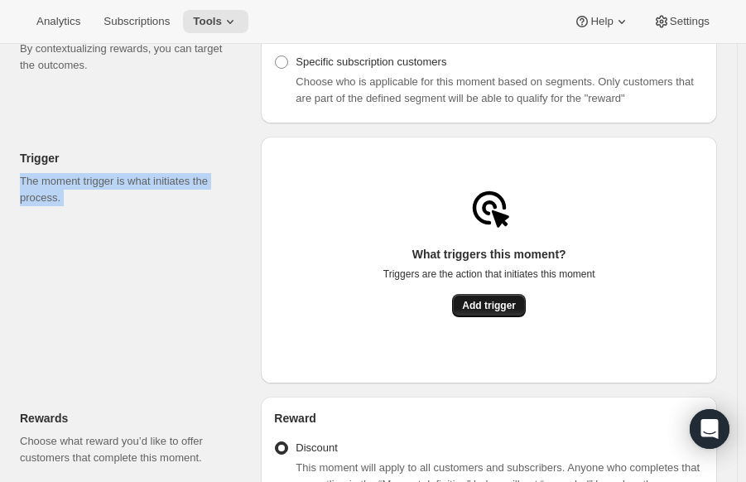
click at [486, 311] on span "Add trigger" at bounding box center [489, 305] width 54 height 13
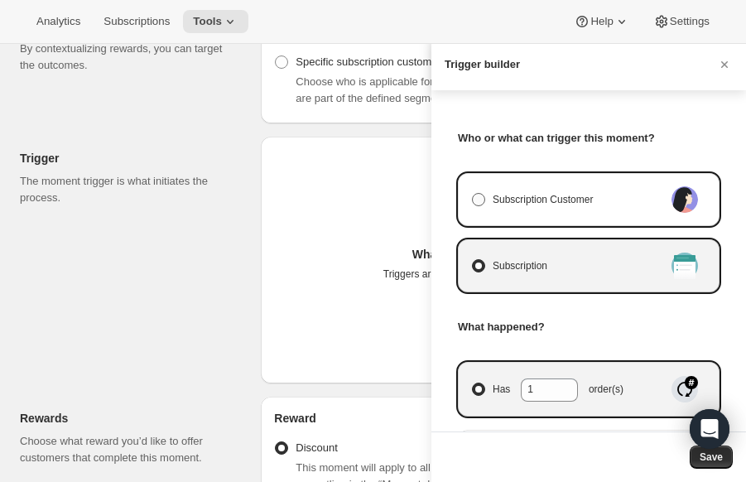
click at [547, 207] on span "Subscription Customer" at bounding box center [543, 199] width 100 height 17
click at [473, 194] on input "Subscription Customer" at bounding box center [472, 193] width 1 height 1
radio input "true"
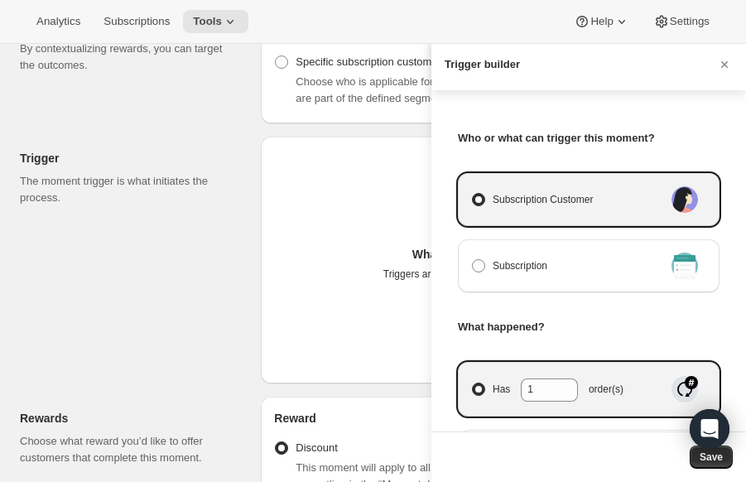
select select "days"
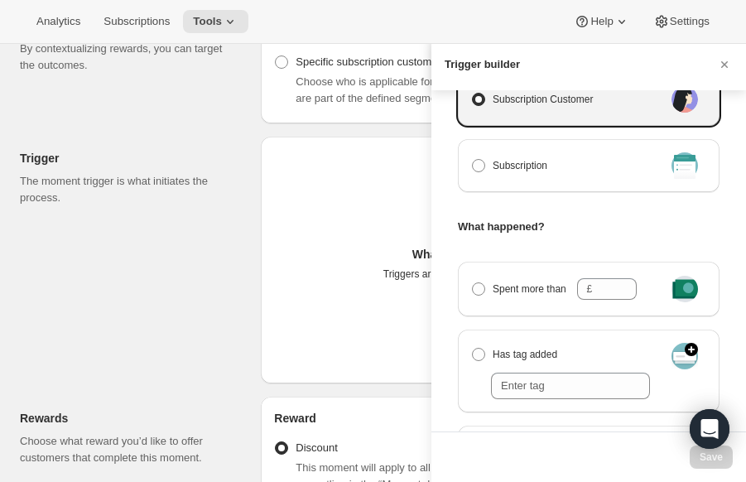
scroll to position [0, 0]
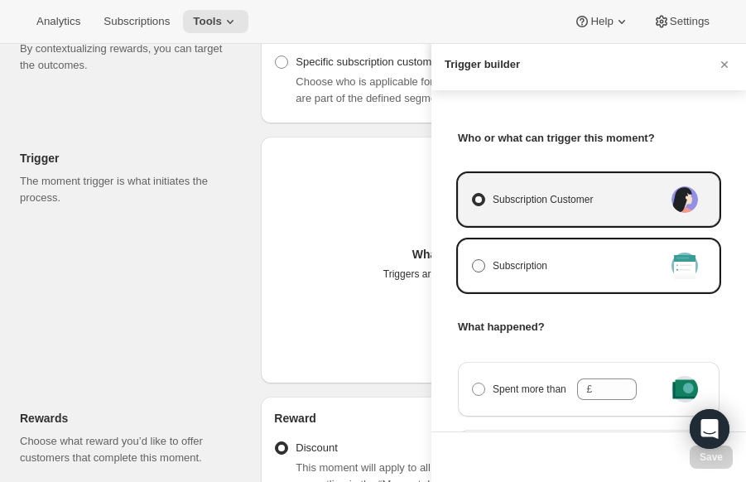
click at [492, 254] on label "Subscription" at bounding box center [567, 265] width 193 height 23
click at [473, 259] on input "Subscription" at bounding box center [472, 259] width 1 height 1
radio input "true"
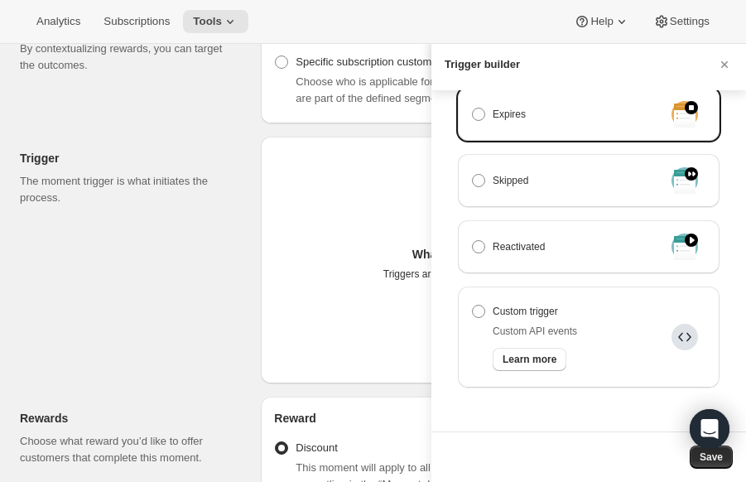
scroll to position [570, 0]
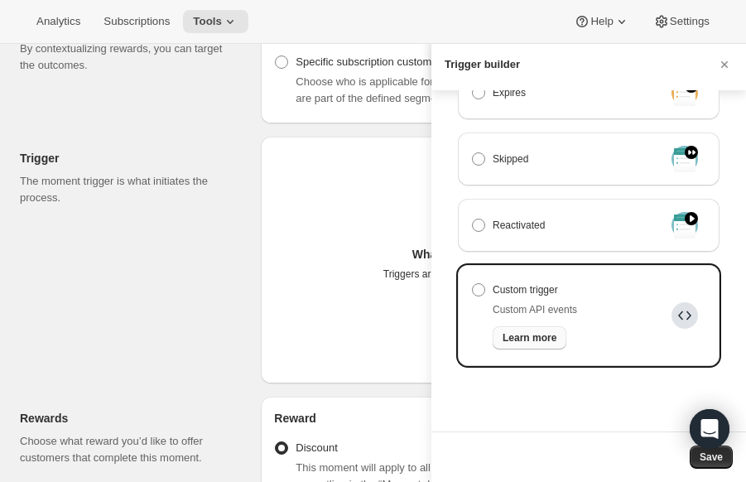
click at [551, 335] on span "Learn more" at bounding box center [530, 337] width 54 height 13
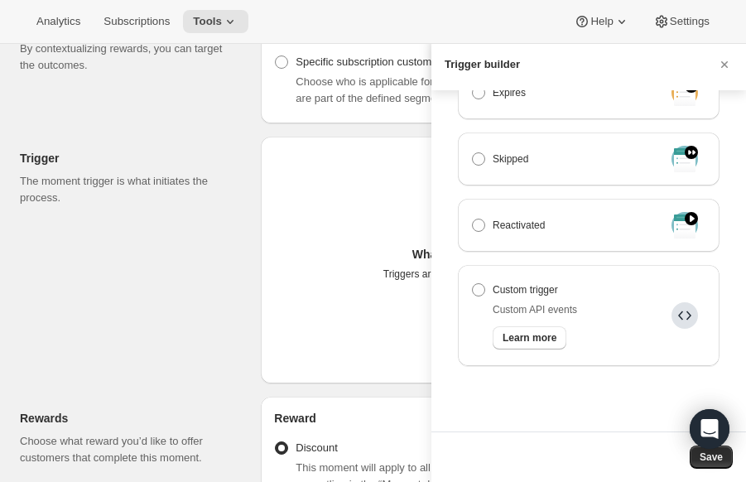
click at [248, 134] on div at bounding box center [373, 241] width 746 height 482
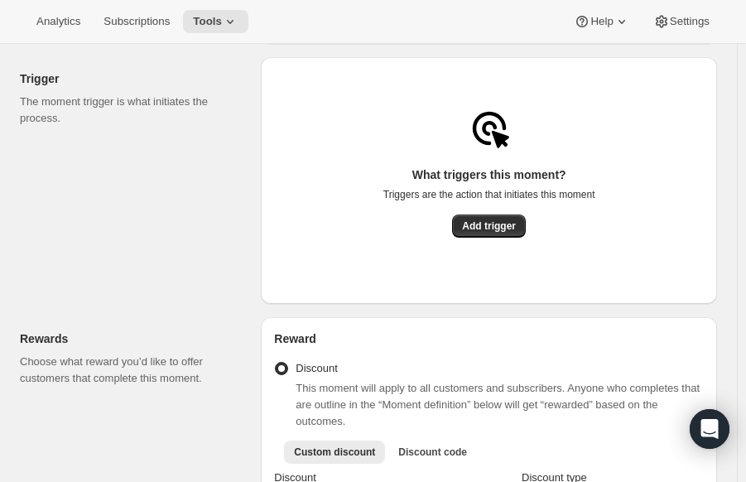
scroll to position [414, 0]
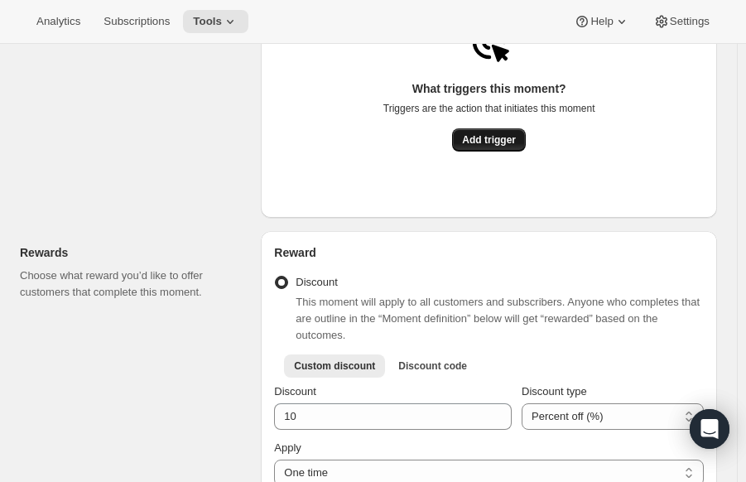
click at [510, 141] on span "Add trigger" at bounding box center [489, 139] width 54 height 13
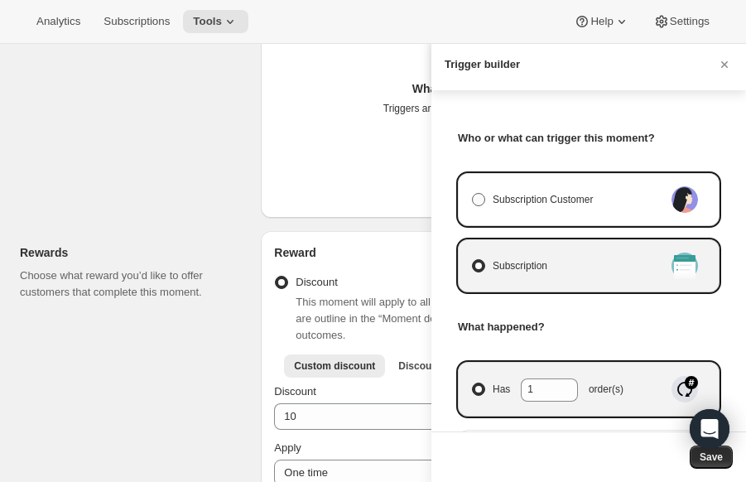
click at [573, 195] on span "Subscription Customer" at bounding box center [543, 199] width 100 height 17
click at [473, 194] on input "Subscription Customer" at bounding box center [472, 193] width 1 height 1
radio input "true"
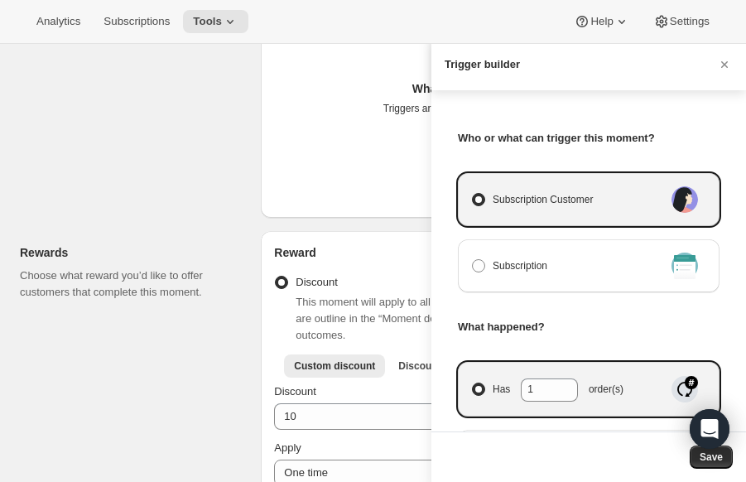
select select "days"
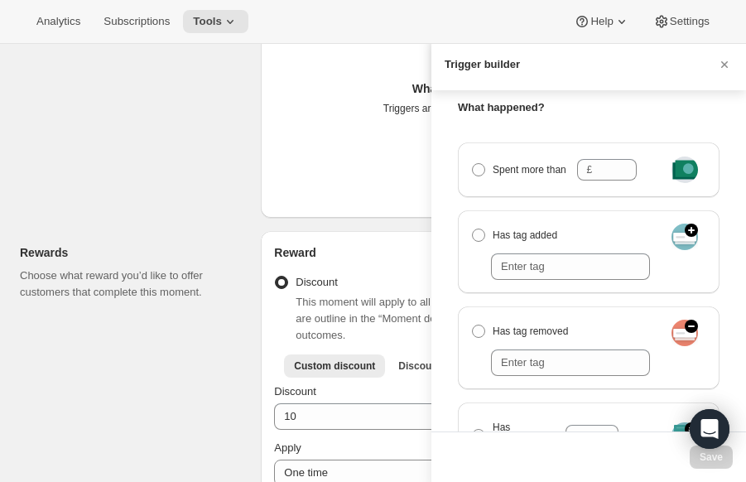
scroll to position [331, 0]
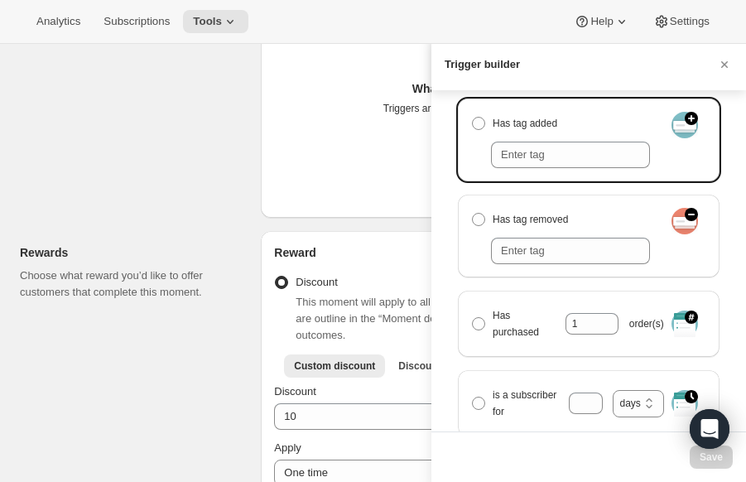
click at [574, 140] on div "Manage moment triggers" at bounding box center [560, 151] width 179 height 33
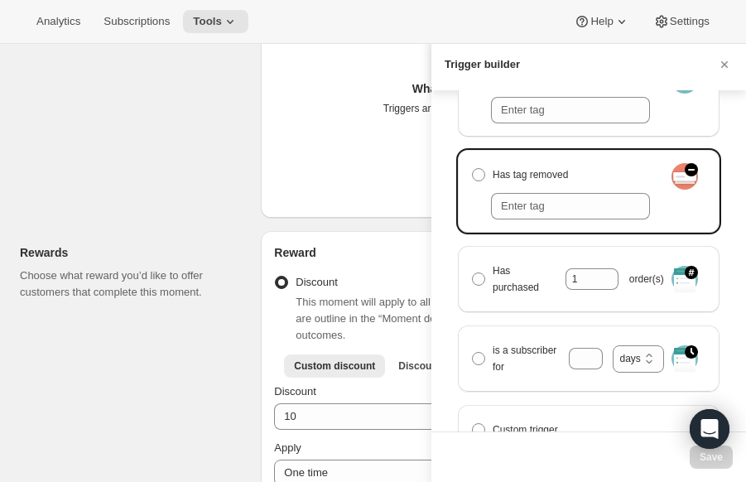
scroll to position [414, 0]
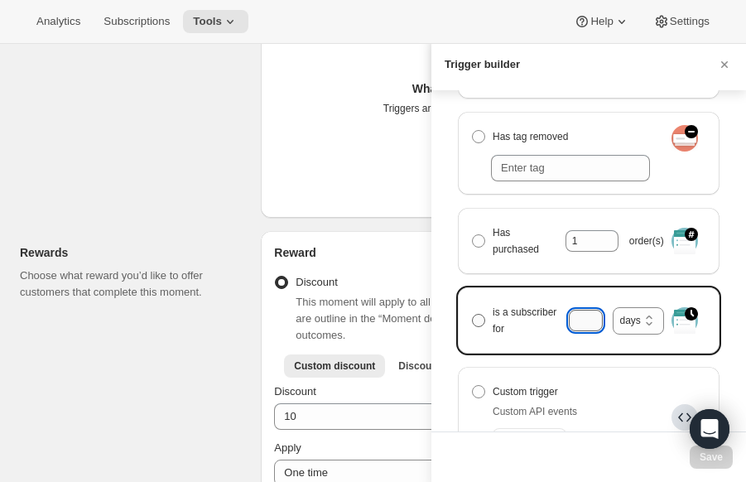
click at [586, 310] on input "is a subscriber for months days years days" at bounding box center [585, 321] width 33 height 22
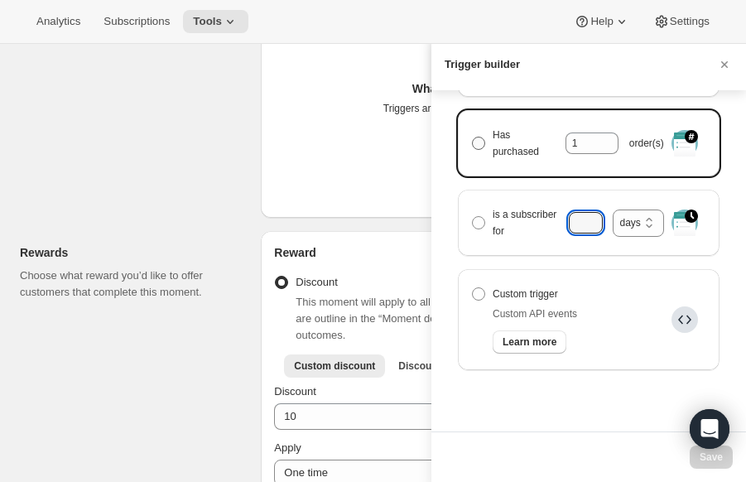
scroll to position [517, 0]
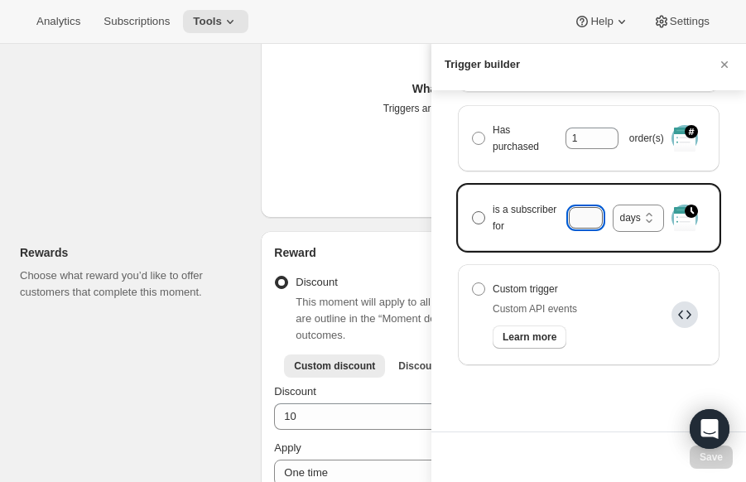
click at [583, 220] on input "is a subscriber for months days years days" at bounding box center [585, 218] width 33 height 22
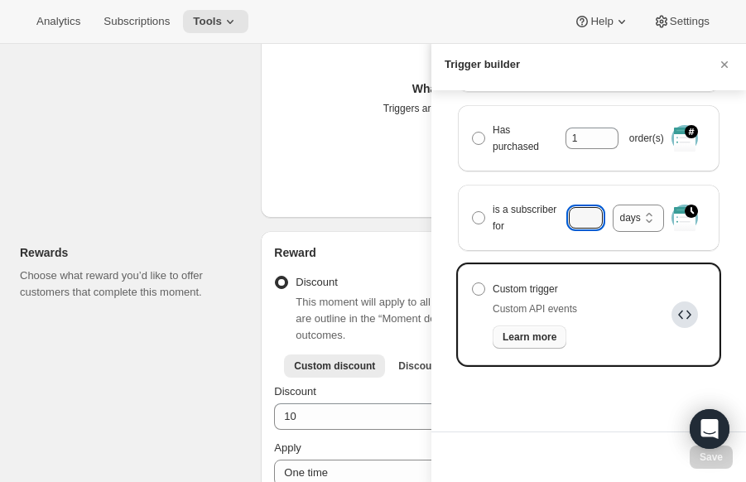
click at [509, 341] on span "Learn more" at bounding box center [530, 336] width 54 height 13
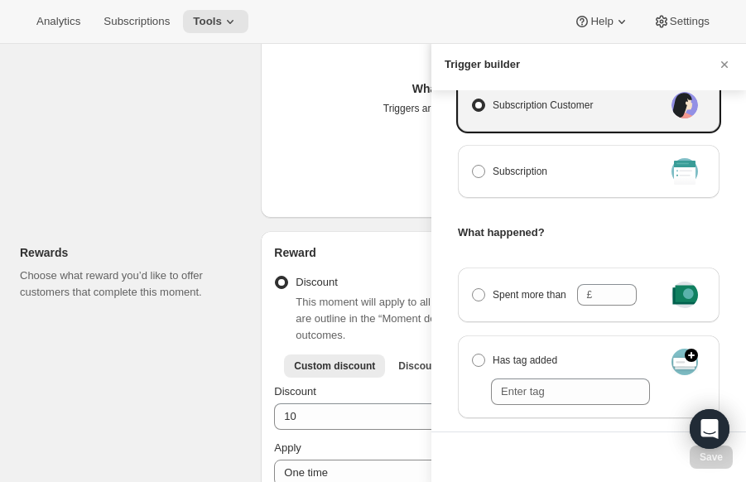
scroll to position [0, 0]
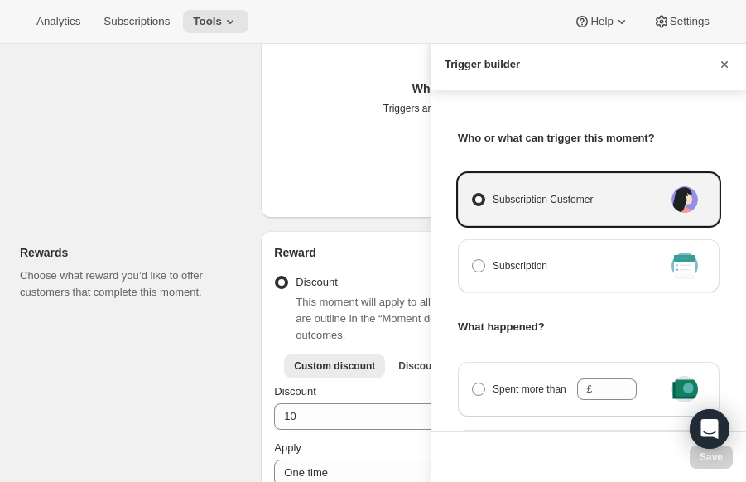
click at [723, 68] on icon "Cancel" at bounding box center [724, 64] width 17 height 17
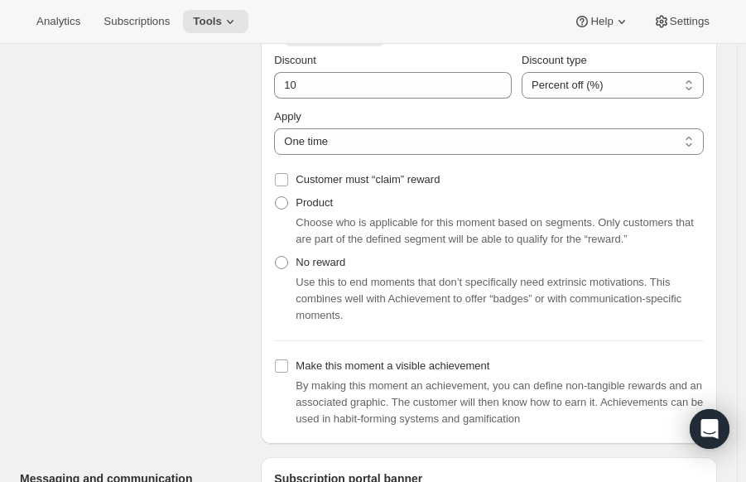
scroll to position [580, 0]
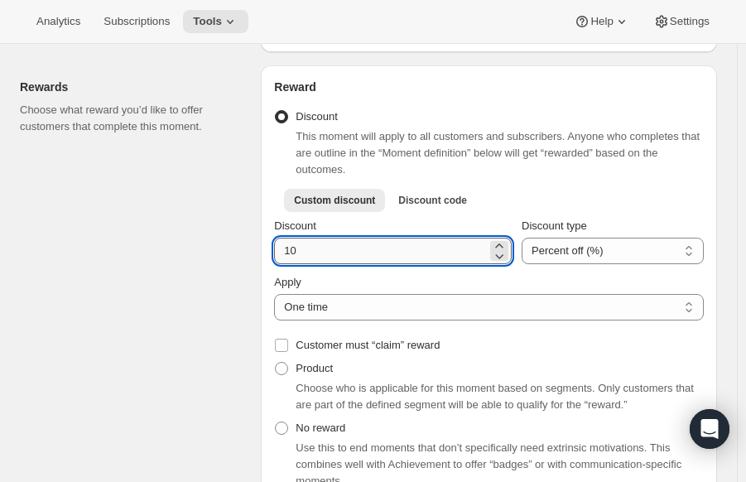
click at [350, 249] on input "Discount" at bounding box center [380, 251] width 213 height 27
click at [451, 188] on li "Discount code" at bounding box center [432, 199] width 89 height 23
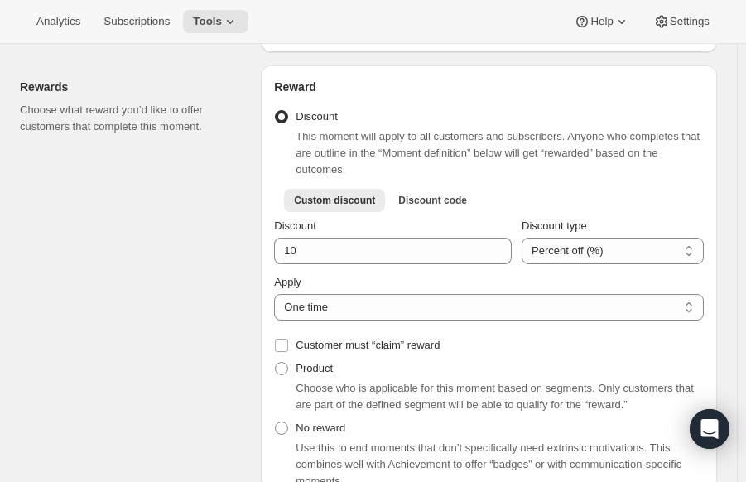
click at [145, 220] on div "Rewards Choose what reward you’d like to offer customers that complete this mom…" at bounding box center [134, 337] width 228 height 544
click at [142, 17] on span "Subscriptions" at bounding box center [137, 21] width 66 height 13
click at [223, 19] on icon at bounding box center [230, 21] width 17 height 17
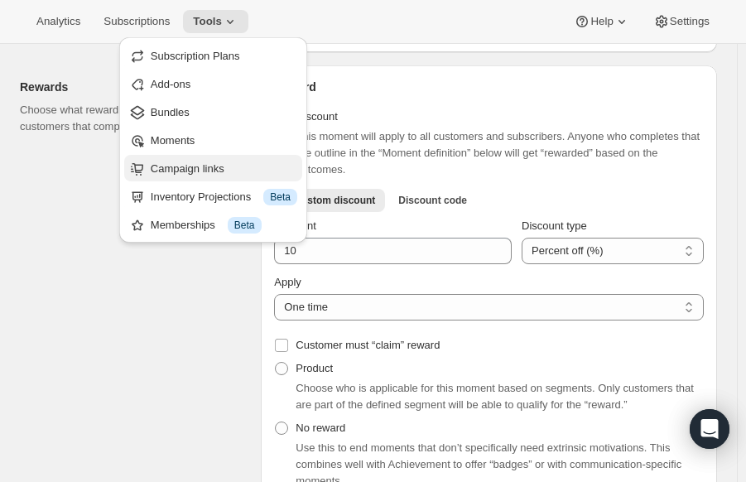
click at [190, 167] on span "Campaign links" at bounding box center [188, 168] width 74 height 12
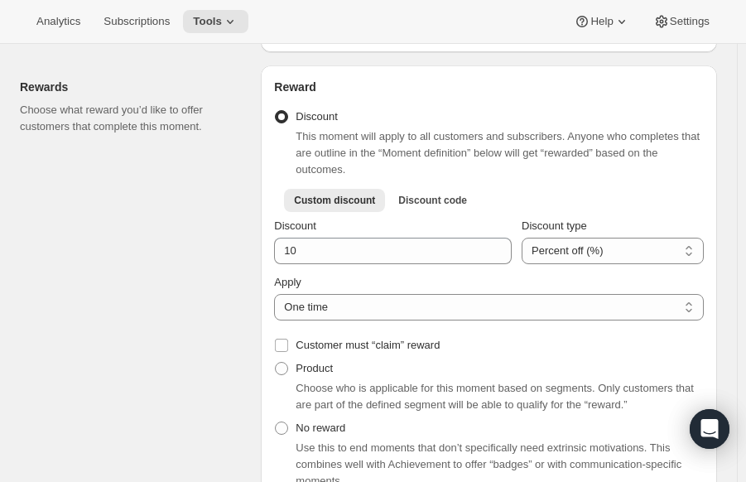
checkbox input "false"
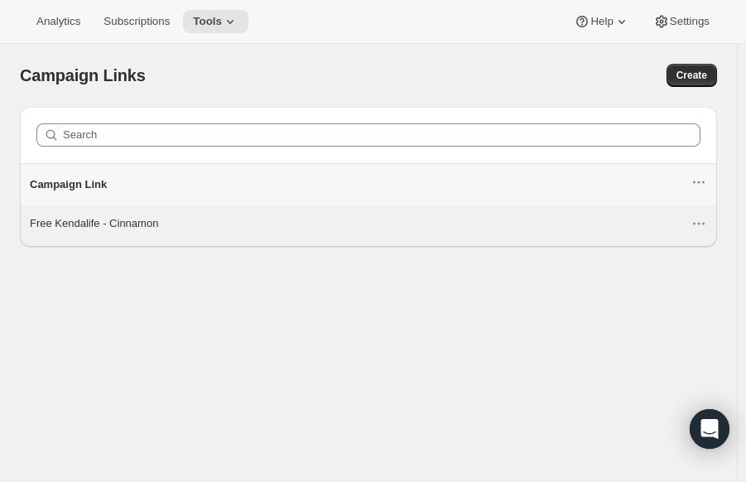
click at [88, 217] on div "Free Kendalife - Cinnamon" at bounding box center [360, 223] width 661 height 17
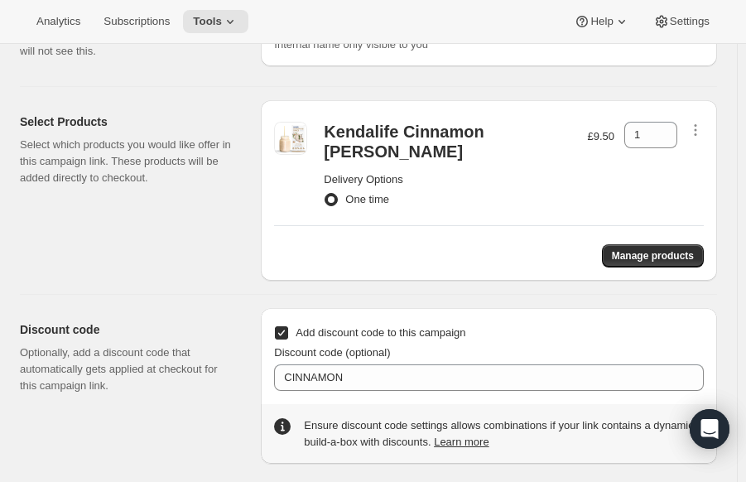
scroll to position [147, 0]
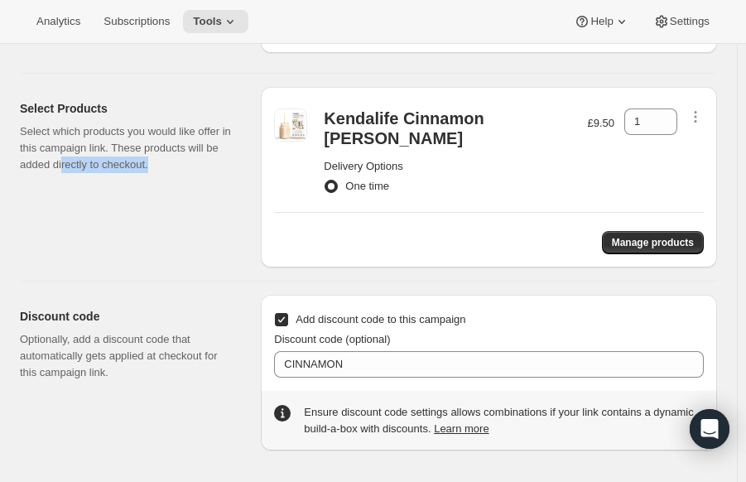
drag, startPoint x: 160, startPoint y: 161, endPoint x: 60, endPoint y: 158, distance: 99.4
click at [60, 158] on p "Select which products you would like offer in this campaign link. These product…" at bounding box center [127, 148] width 215 height 50
click at [169, 155] on p "Select which products you would like offer in this campaign link. These product…" at bounding box center [127, 148] width 215 height 50
drag, startPoint x: 157, startPoint y: 171, endPoint x: 51, endPoint y: 165, distance: 107.1
click at [51, 165] on p "Select which products you would like offer in this campaign link. These product…" at bounding box center [127, 148] width 215 height 50
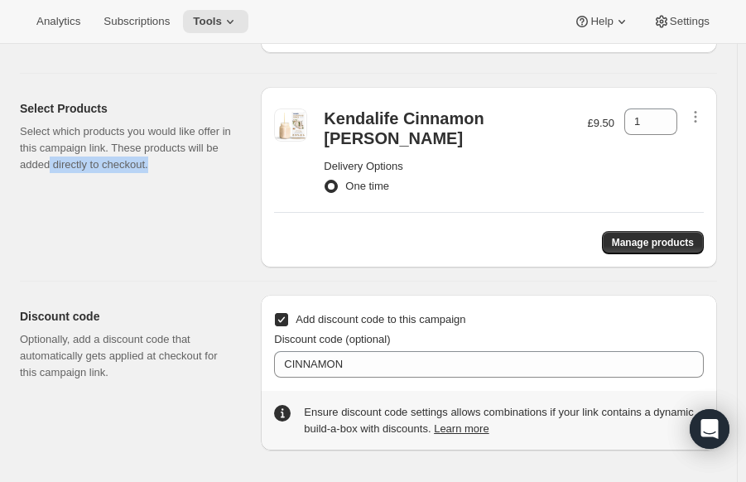
click at [188, 166] on p "Select which products you would like offer in this campaign link. These product…" at bounding box center [127, 148] width 215 height 50
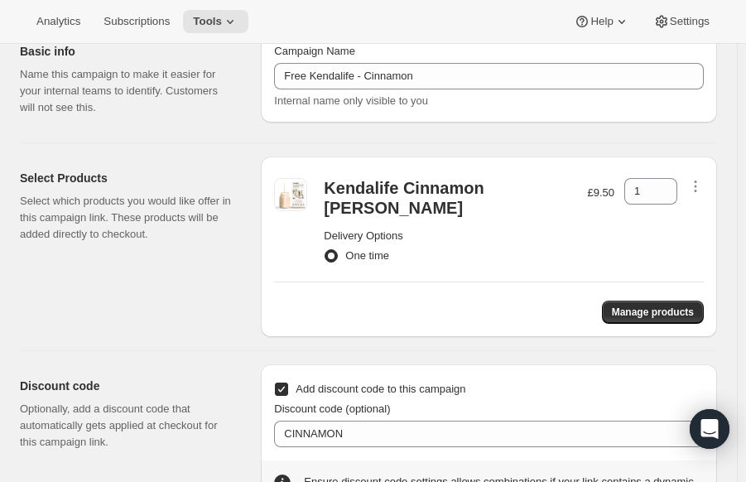
scroll to position [0, 0]
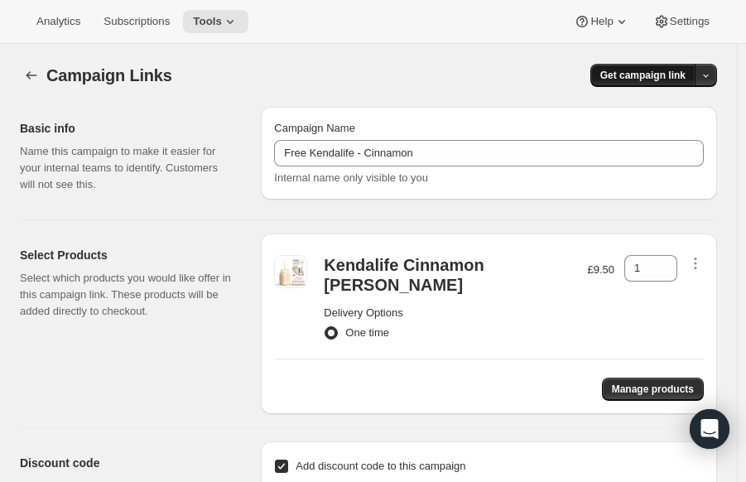
click at [677, 72] on span "Get campaign link" at bounding box center [643, 75] width 85 height 13
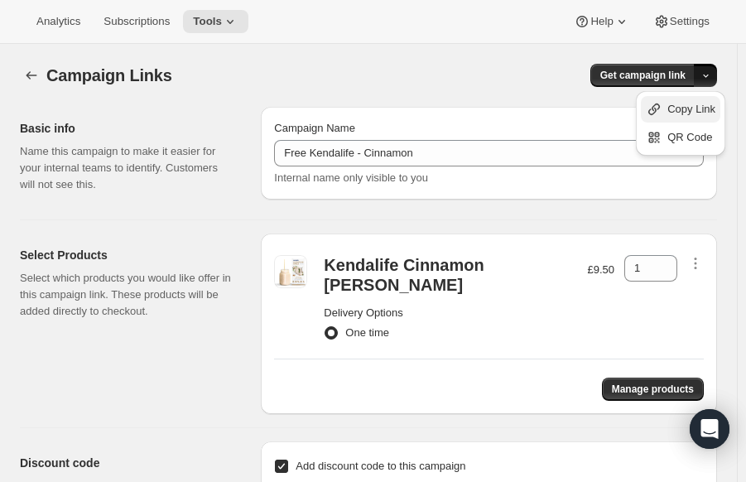
click at [663, 112] on icon "button" at bounding box center [654, 109] width 17 height 17
